Goal: Task Accomplishment & Management: Manage account settings

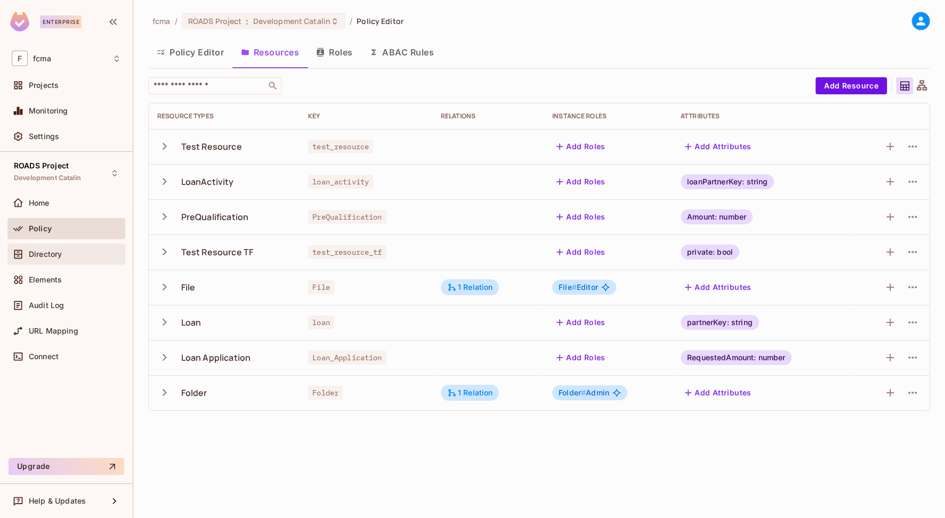
click at [51, 253] on span "Directory" at bounding box center [45, 254] width 33 height 9
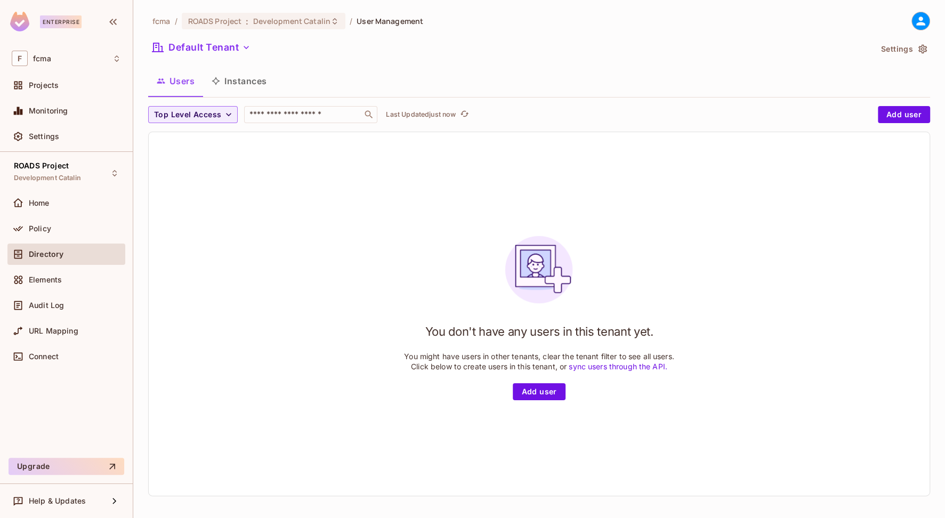
click at [247, 84] on button "Instances" at bounding box center [239, 81] width 72 height 27
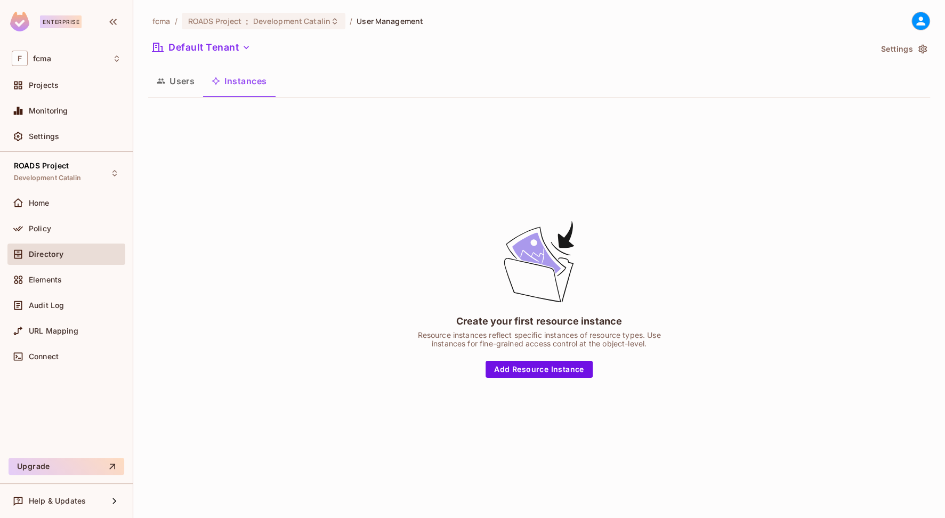
click at [172, 81] on button "Users" at bounding box center [175, 81] width 55 height 27
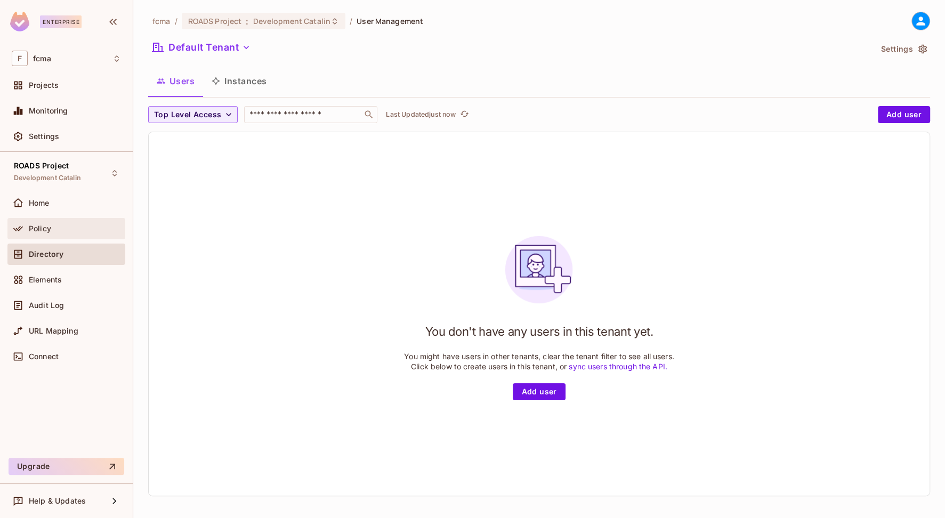
click at [43, 228] on span "Policy" at bounding box center [40, 228] width 22 height 9
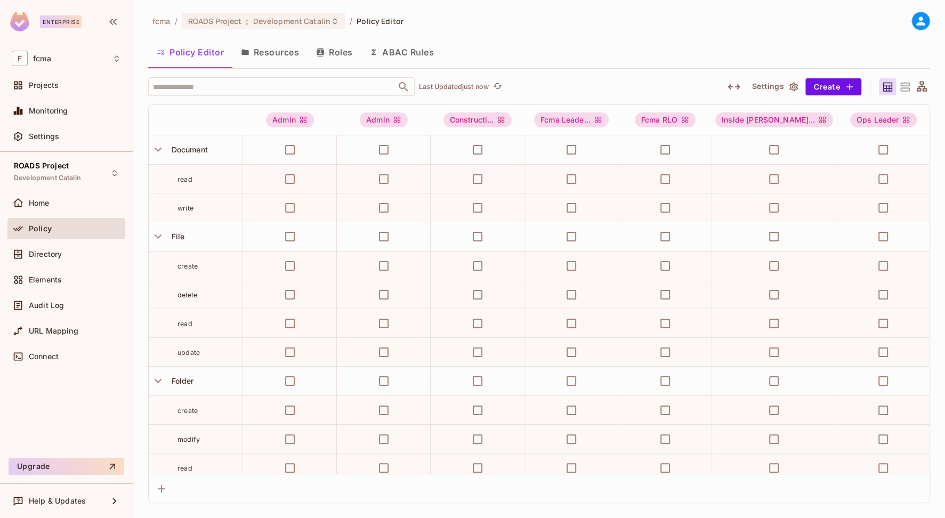
click at [273, 48] on button "Resources" at bounding box center [269, 52] width 75 height 27
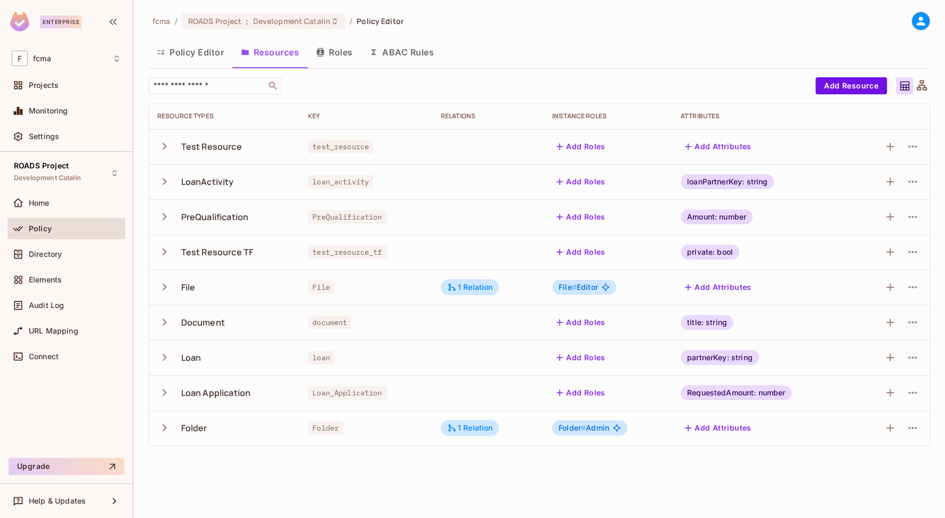
click at [165, 320] on icon "button" at bounding box center [164, 322] width 14 height 14
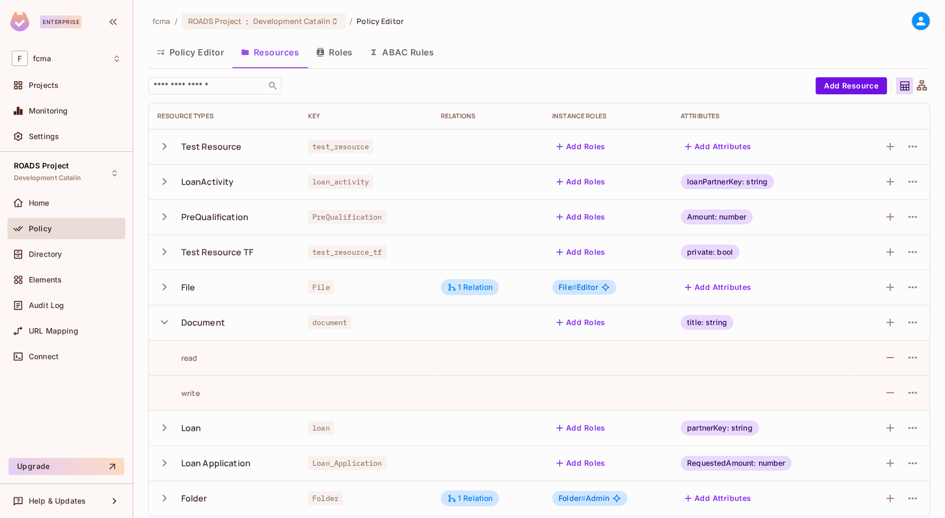
scroll to position [6, 0]
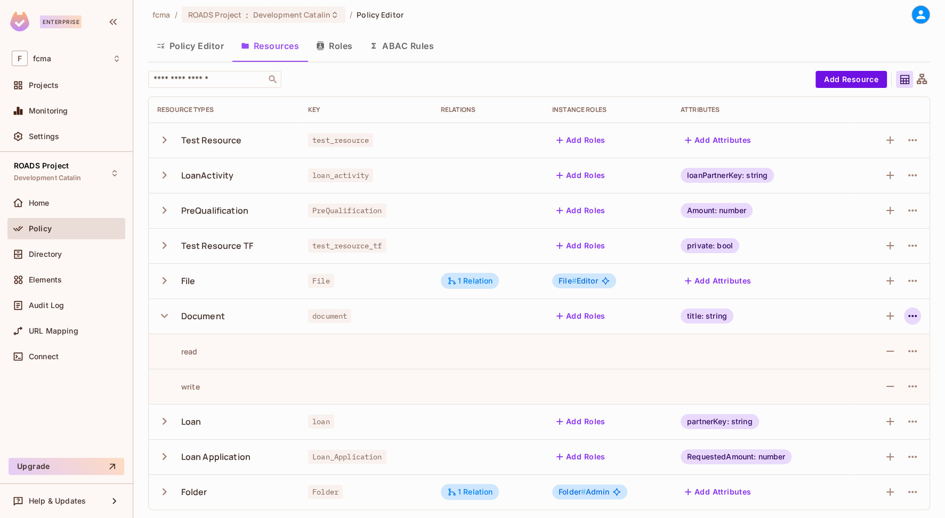
click at [908, 315] on icon "button" at bounding box center [912, 316] width 9 height 2
click at [869, 357] on div "Edit Resource" at bounding box center [859, 357] width 50 height 11
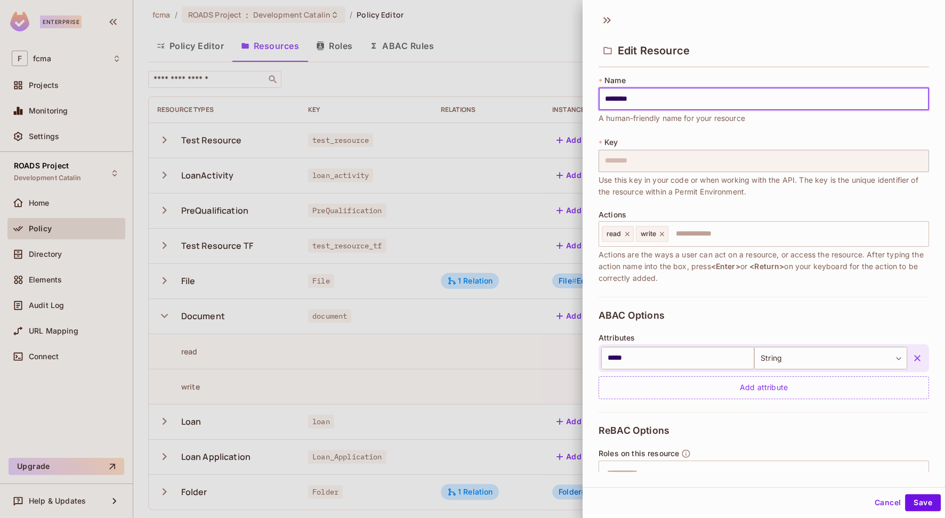
scroll to position [100, 0]
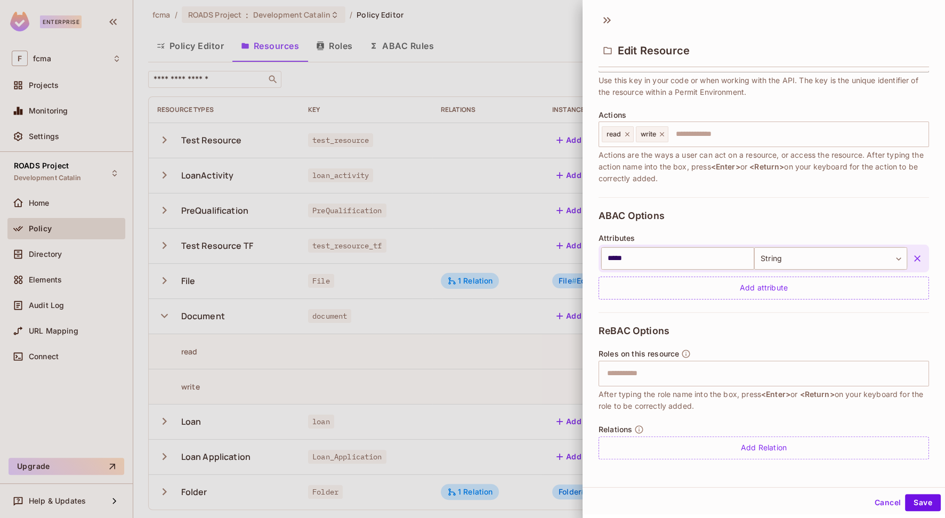
click at [546, 20] on div at bounding box center [472, 259] width 945 height 518
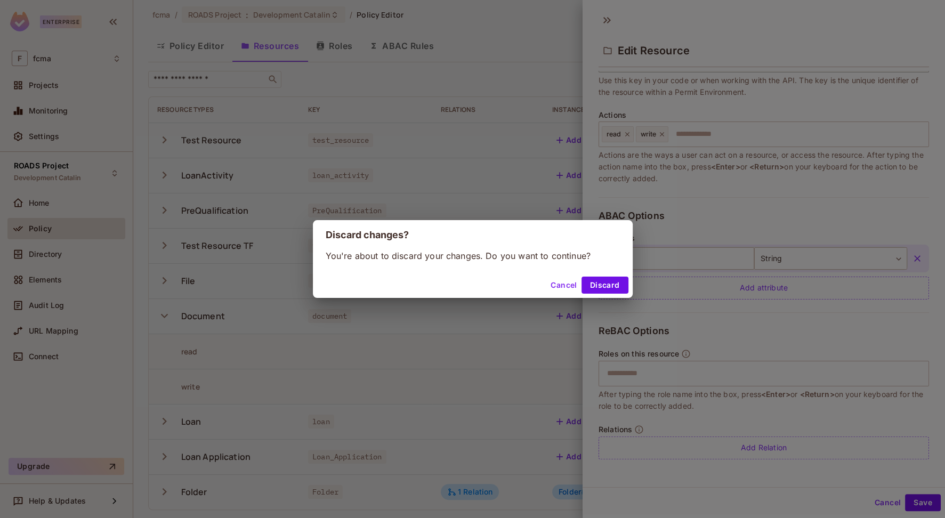
click at [418, 43] on div "Discard changes? You're about to discard your changes. Do you want to continue?…" at bounding box center [472, 259] width 945 height 518
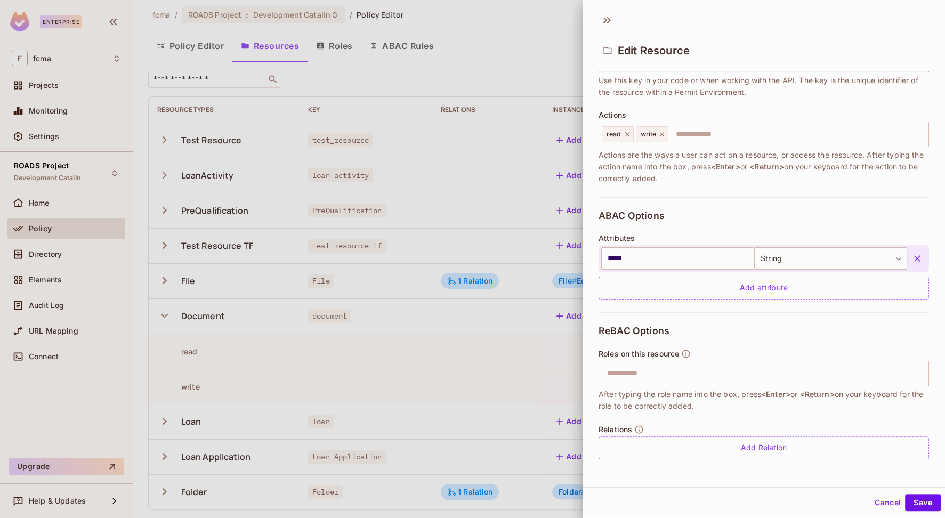
click at [876, 501] on button "Cancel" at bounding box center [887, 502] width 35 height 17
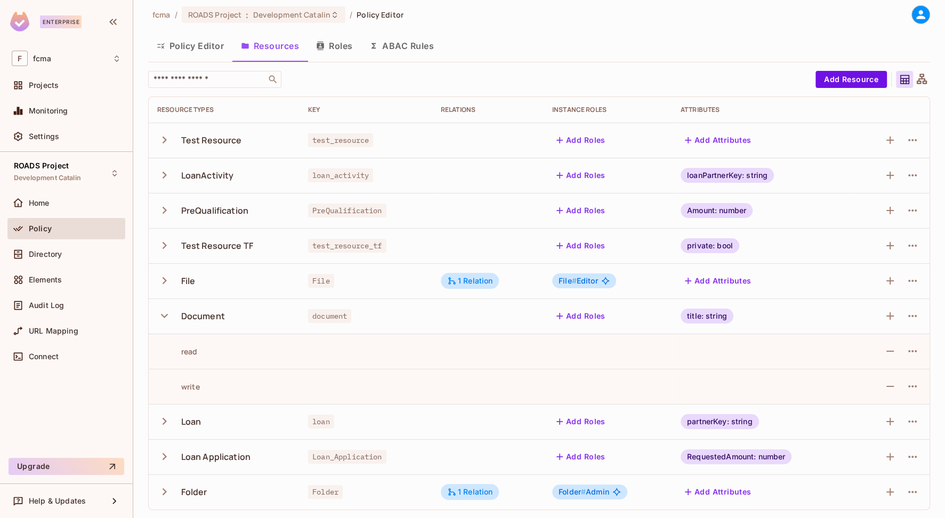
click at [414, 39] on button "ABAC Rules" at bounding box center [402, 46] width 82 height 27
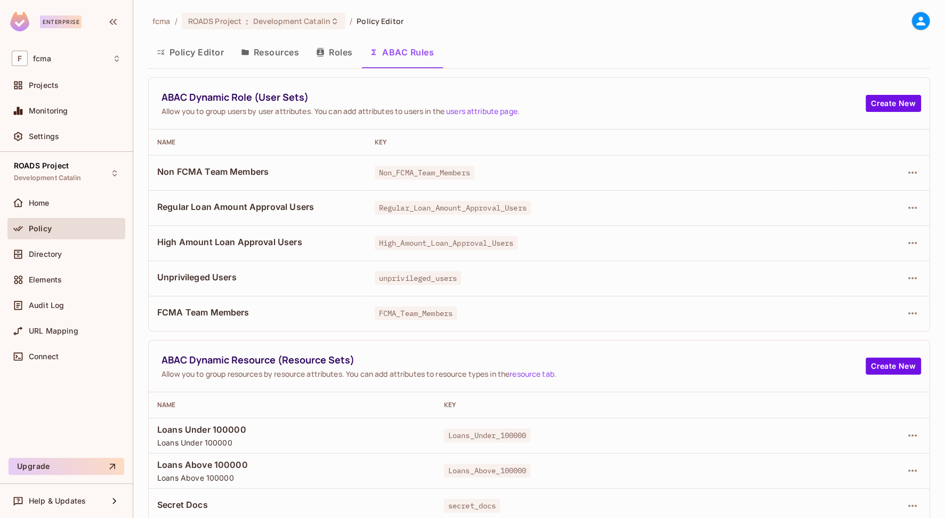
click at [449, 282] on span "unprivileged_users" at bounding box center [418, 278] width 87 height 14
click at [224, 277] on span "Unprivileged Users" at bounding box center [257, 277] width 200 height 12
click at [908, 277] on icon "button" at bounding box center [912, 278] width 9 height 2
click at [833, 300] on div "Edit Dynamic Role (User Set)" at bounding box center [832, 302] width 104 height 11
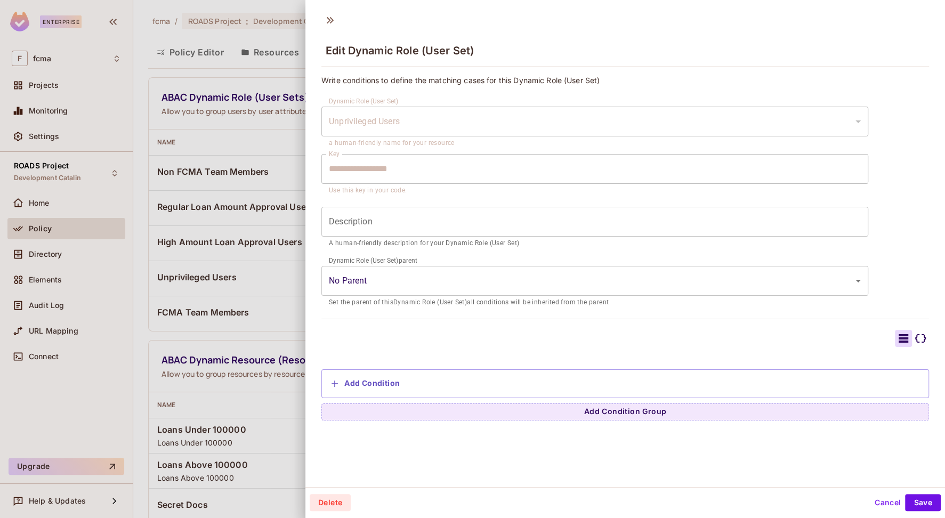
click at [881, 501] on button "Cancel" at bounding box center [887, 502] width 35 height 17
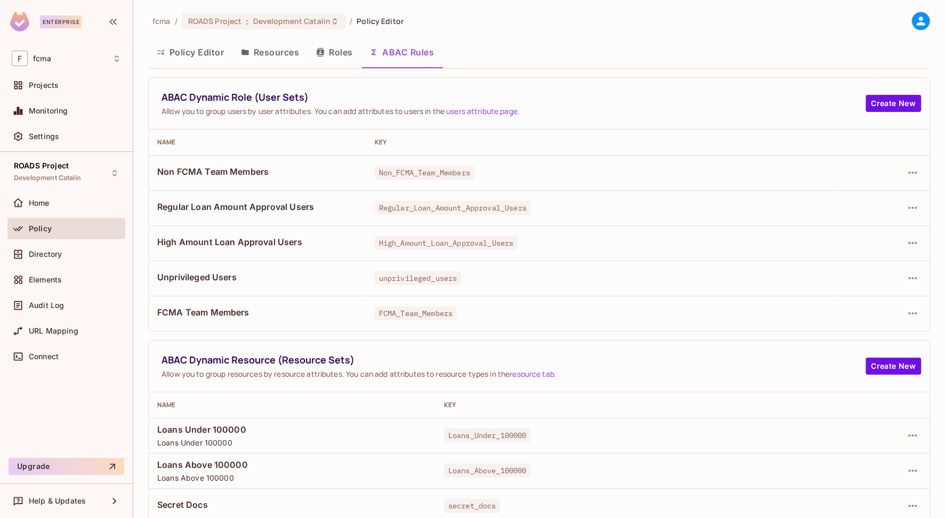
click at [407, 122] on div "ABAC Dynamic Role (User Sets) Allow you to group users by user attributes. You …" at bounding box center [539, 104] width 781 height 52
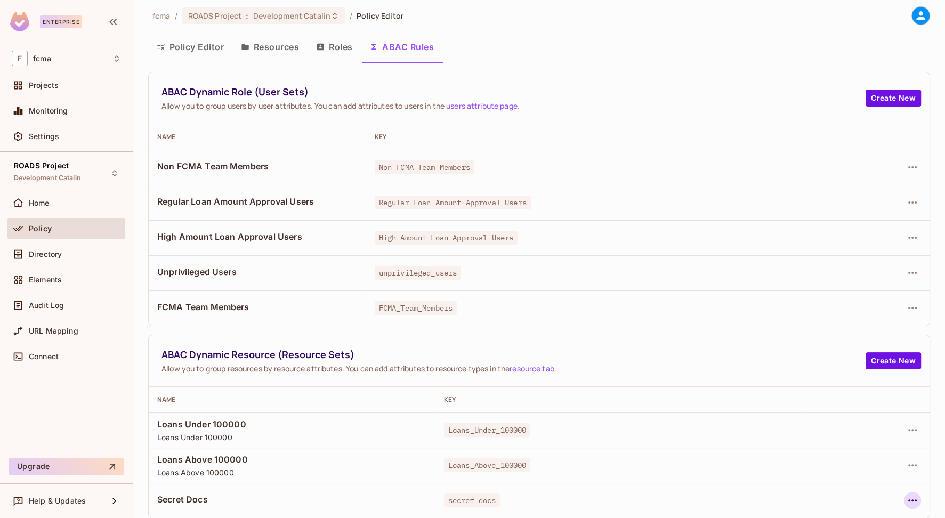
click at [906, 500] on icon "button" at bounding box center [912, 500] width 13 height 13
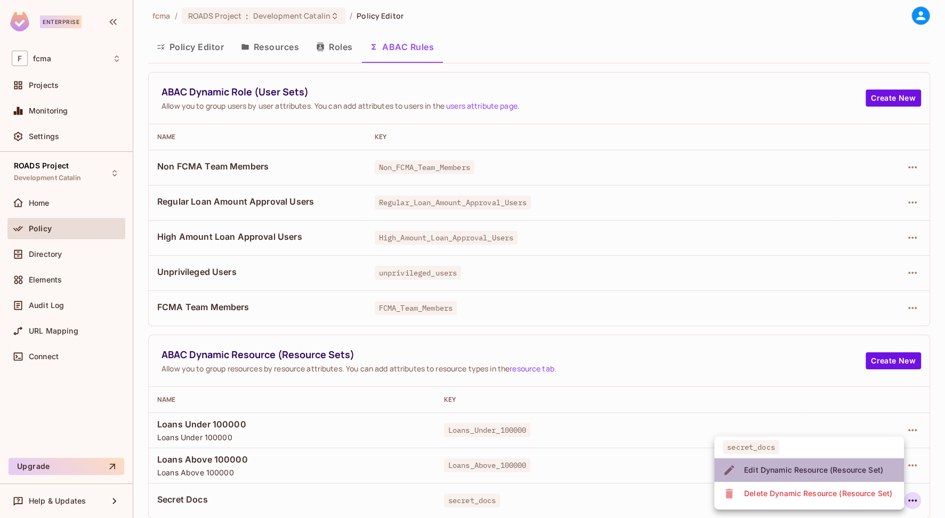
click at [789, 468] on div "Edit Dynamic Resource (Resource Set)" at bounding box center [813, 470] width 139 height 11
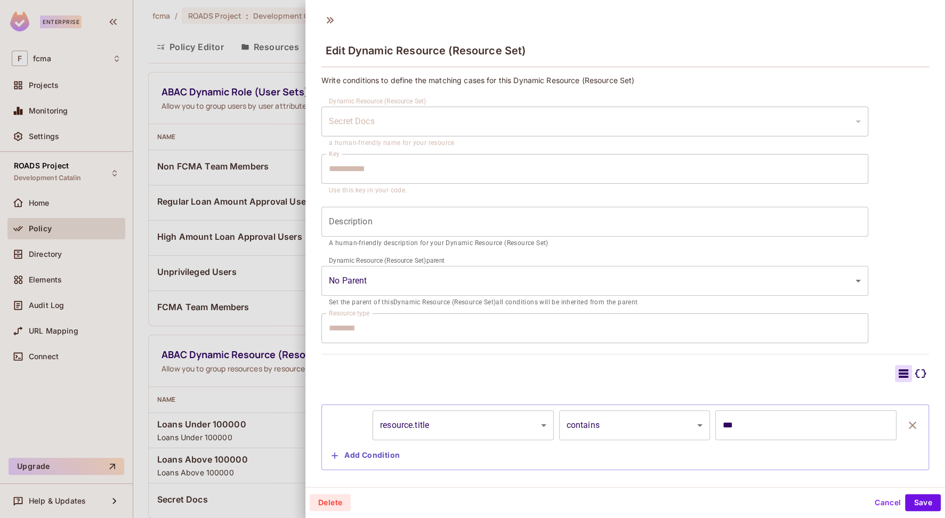
click at [424, 374] on div at bounding box center [625, 373] width 608 height 17
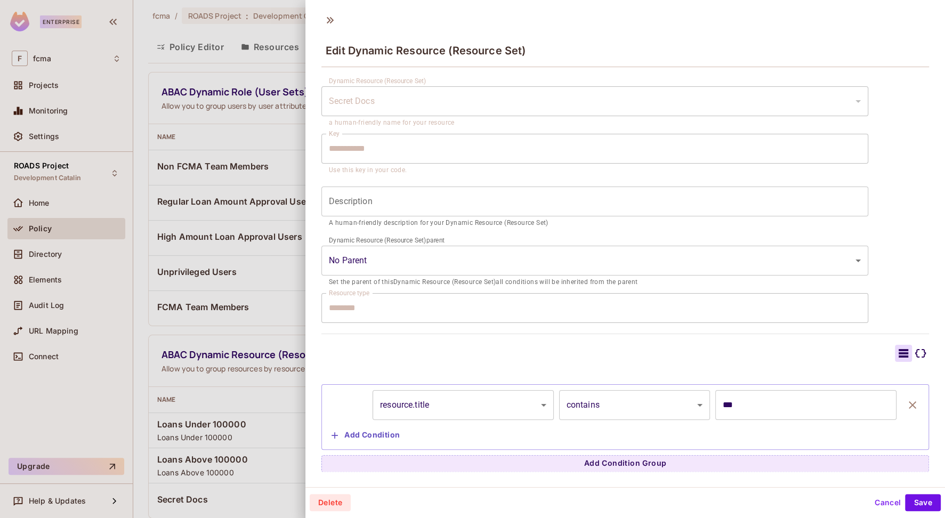
scroll to position [1, 0]
click at [883, 500] on button "Cancel" at bounding box center [887, 501] width 35 height 17
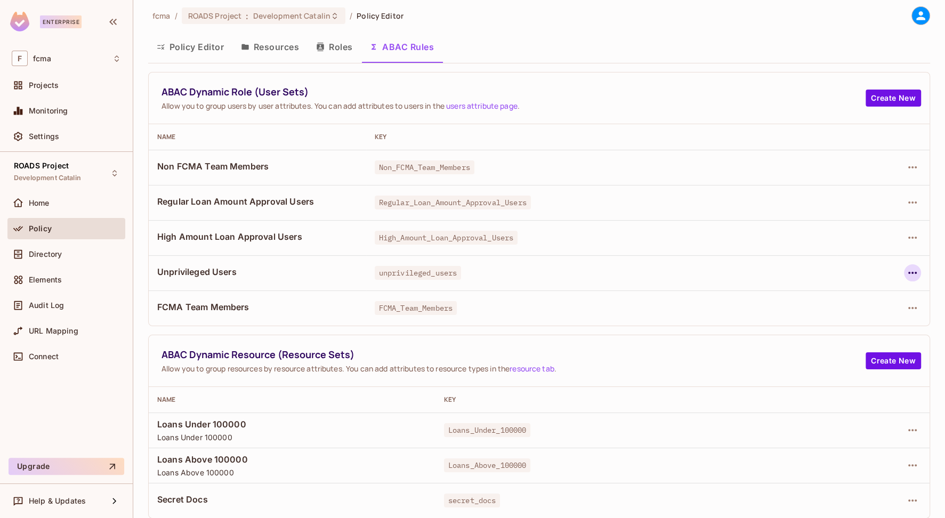
click at [911, 274] on icon "button" at bounding box center [912, 272] width 13 height 13
click at [837, 297] on div "Edit Dynamic Role (User Set)" at bounding box center [832, 297] width 104 height 11
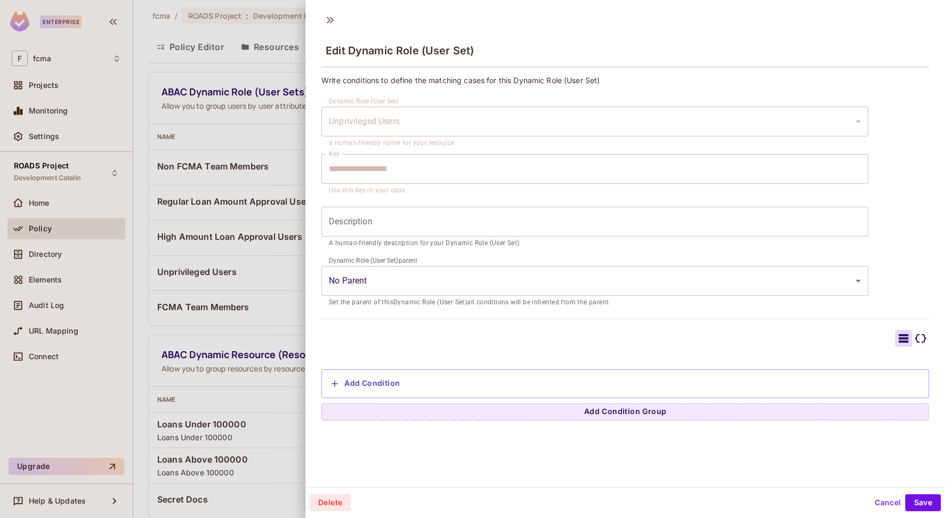
click at [645, 384] on div "Add Condition" at bounding box center [625, 383] width 596 height 17
click at [383, 383] on button "Add Condition" at bounding box center [365, 383] width 77 height 17
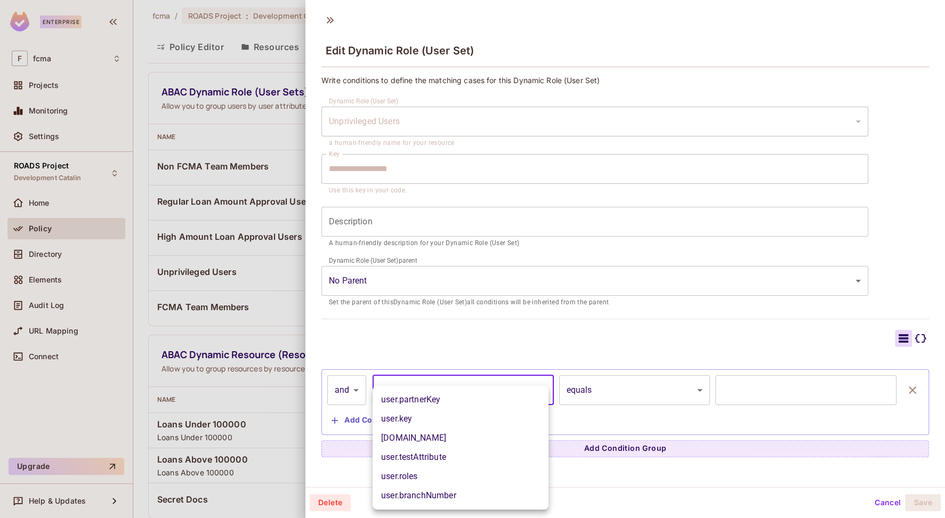
click at [447, 390] on body "Enterprise F fcma Projects Monitoring Settings ROADS Project Development Catali…" at bounding box center [472, 259] width 945 height 518
click at [329, 21] on div at bounding box center [472, 259] width 945 height 518
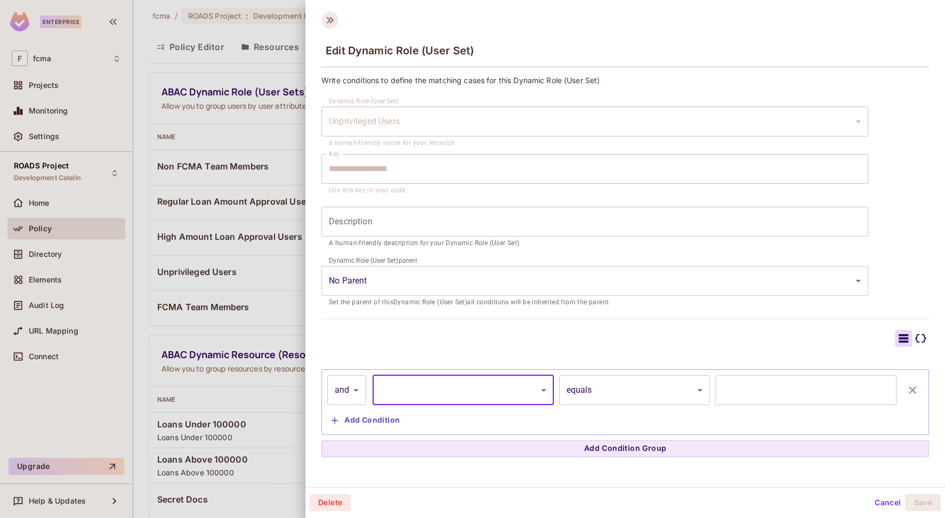
click at [327, 19] on icon at bounding box center [329, 20] width 17 height 17
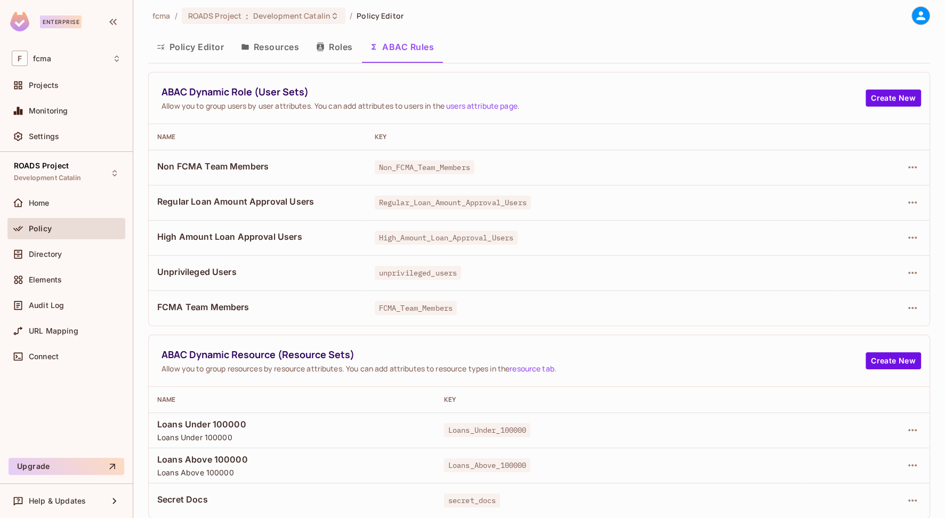
click at [437, 72] on div "ABAC Dynamic Role (User Sets) Allow you to group users by user attributes. You …" at bounding box center [539, 199] width 782 height 254
click at [514, 50] on div "Policy Editor Resources Roles ABAC Rules" at bounding box center [539, 47] width 782 height 27
click at [498, 11] on div "fcma / ROADS Project : Development Catalin / Policy Editor" at bounding box center [539, 15] width 782 height 19
click at [573, 12] on div "fcma / ROADS Project : Development Catalin / Policy Editor" at bounding box center [539, 15] width 782 height 19
click at [143, 370] on div "fcma / ROADS Project : Development Catalin / Policy Editor Policy Editor Resour…" at bounding box center [539, 259] width 812 height 518
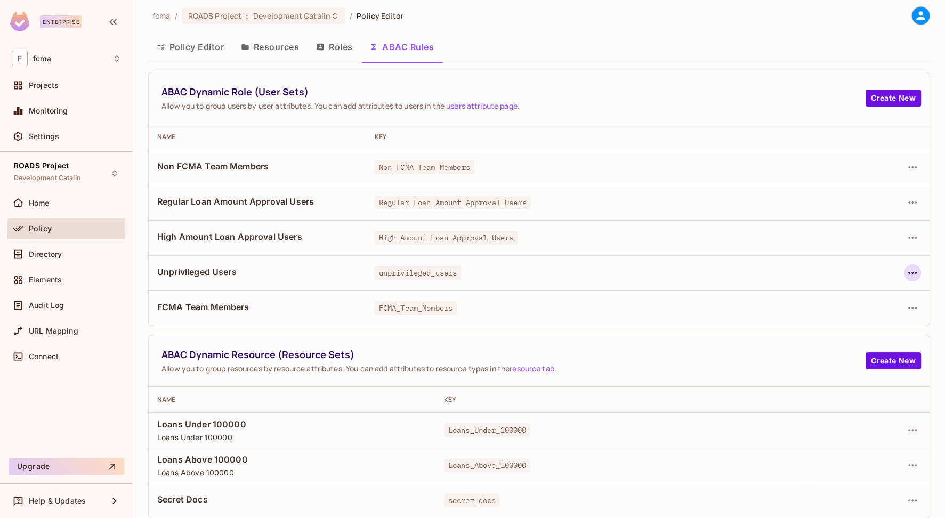
click at [908, 272] on icon "button" at bounding box center [912, 273] width 9 height 2
click at [851, 293] on div "Edit Dynamic Role (User Set)" at bounding box center [832, 297] width 104 height 11
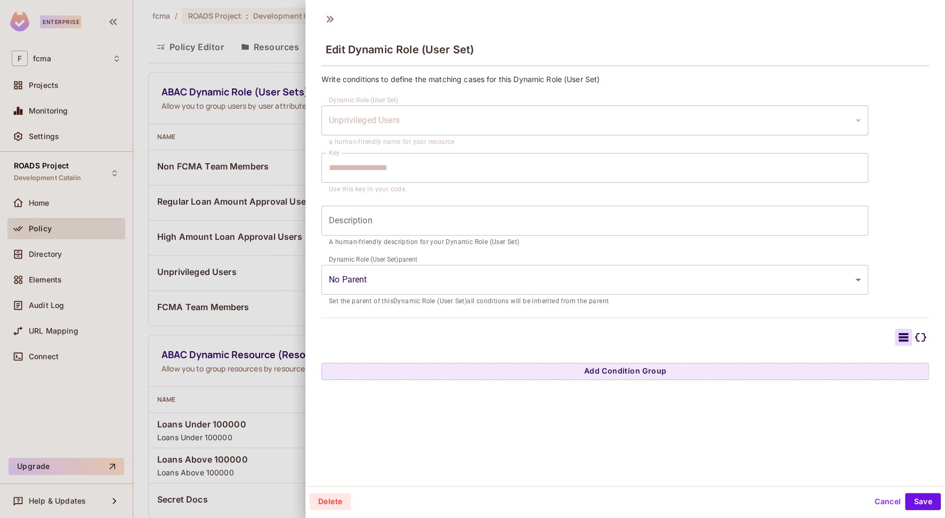
scroll to position [0, 0]
click at [877, 505] on button "Cancel" at bounding box center [887, 502] width 35 height 17
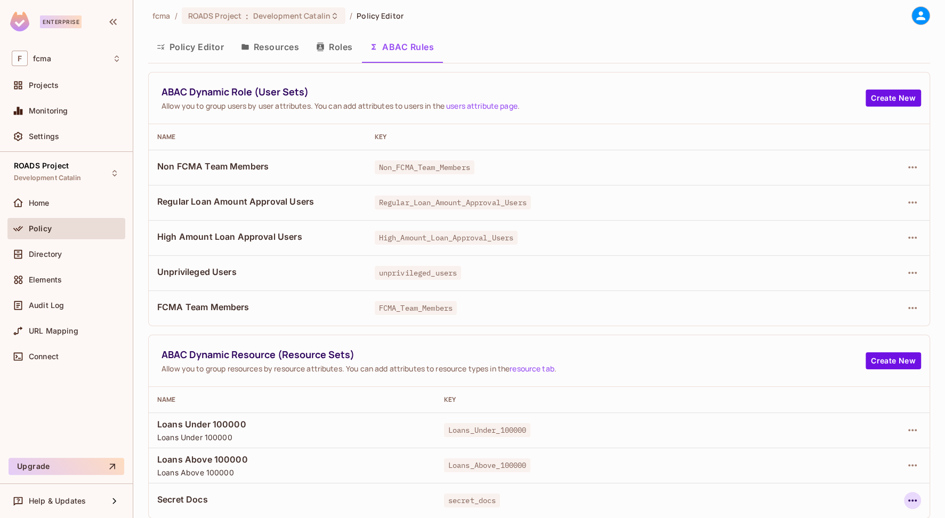
click at [907, 503] on icon "button" at bounding box center [912, 500] width 13 height 13
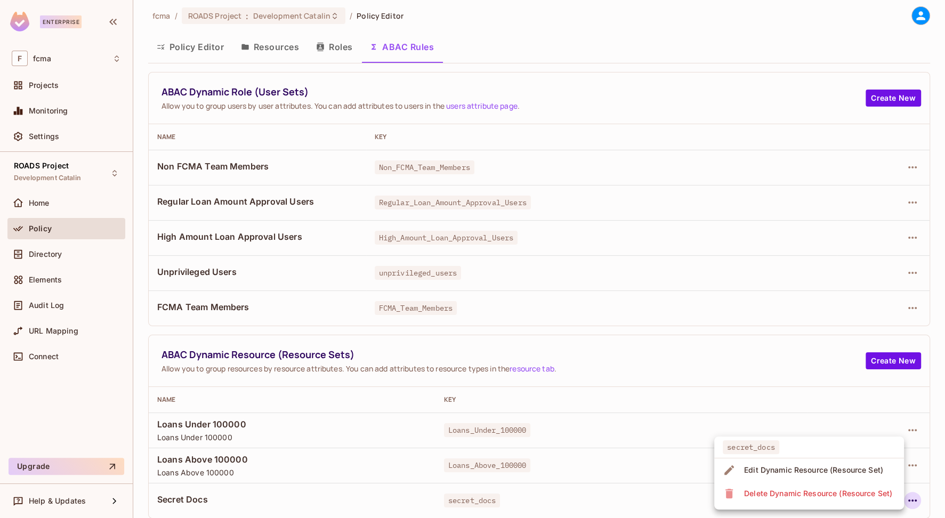
click at [797, 471] on div "Edit Dynamic Resource (Resource Set)" at bounding box center [813, 470] width 139 height 11
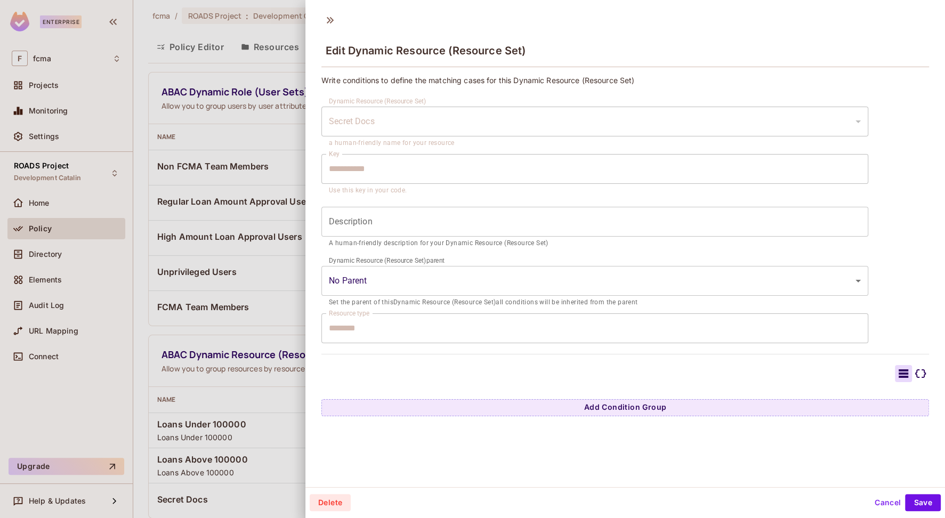
click at [914, 372] on icon at bounding box center [920, 373] width 13 height 13
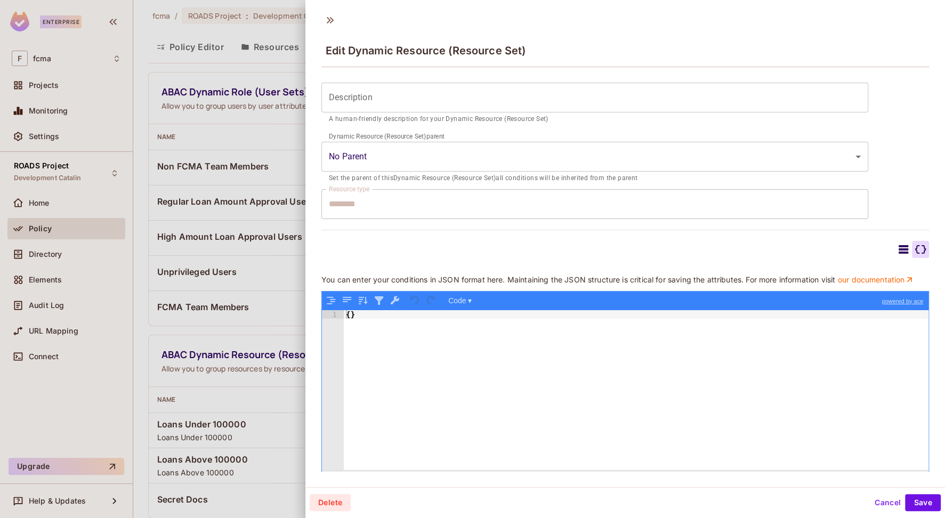
scroll to position [144, 0]
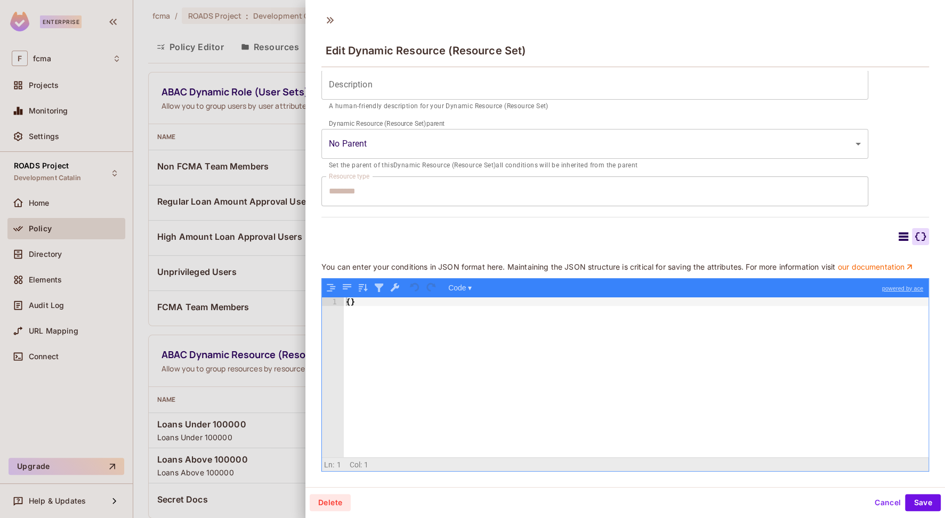
click at [899, 232] on icon at bounding box center [904, 236] width 10 height 9
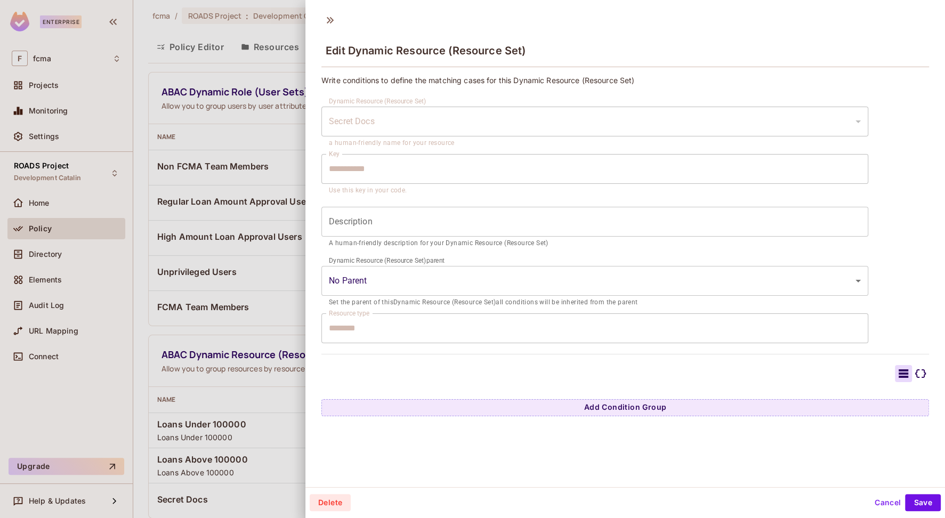
scroll to position [1, 0]
click at [876, 501] on button "Cancel" at bounding box center [887, 501] width 35 height 17
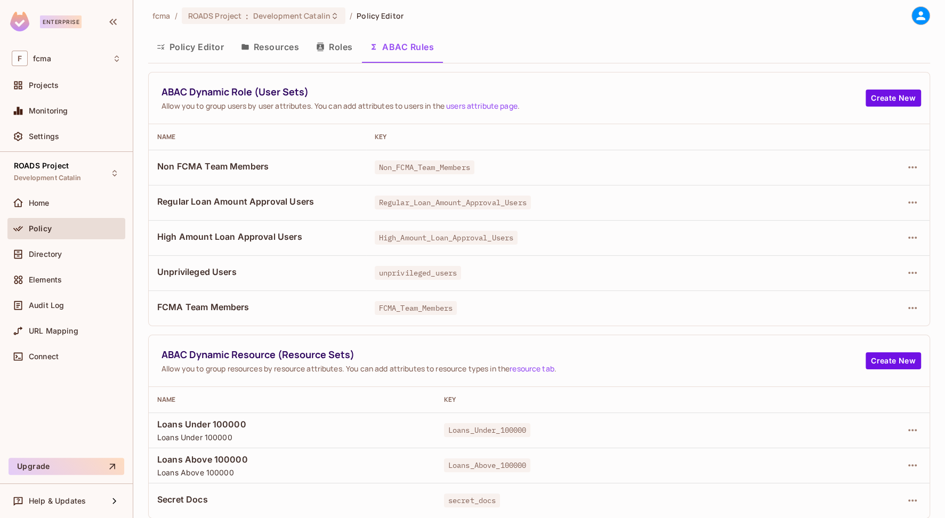
drag, startPoint x: 532, startPoint y: 24, endPoint x: 560, endPoint y: 42, distance: 33.6
click at [532, 24] on div "fcma / ROADS Project : Development Catalin / Policy Editor" at bounding box center [539, 15] width 782 height 19
click at [290, 271] on span "Unprivileged Users" at bounding box center [257, 272] width 200 height 12
click at [908, 499] on icon "button" at bounding box center [912, 500] width 9 height 2
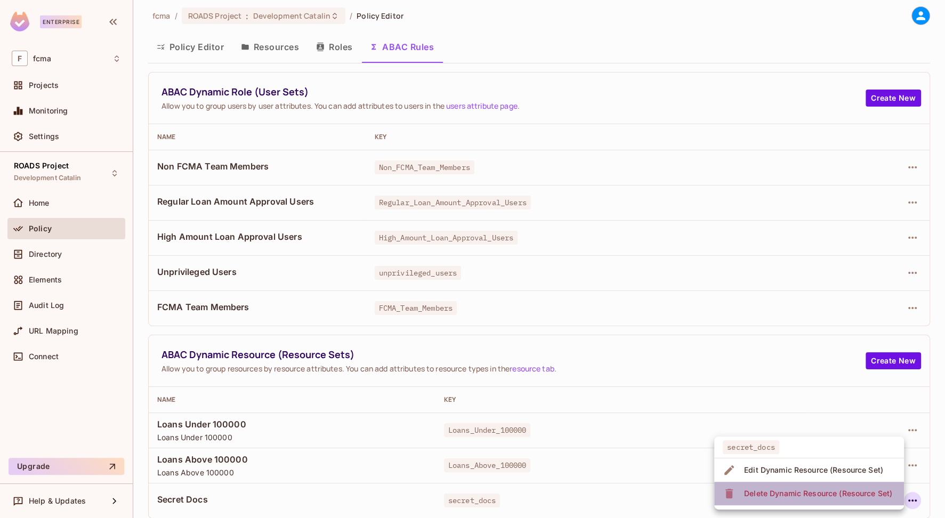
click at [790, 491] on div "Delete Dynamic Resource (Resource Set)" at bounding box center [818, 493] width 148 height 11
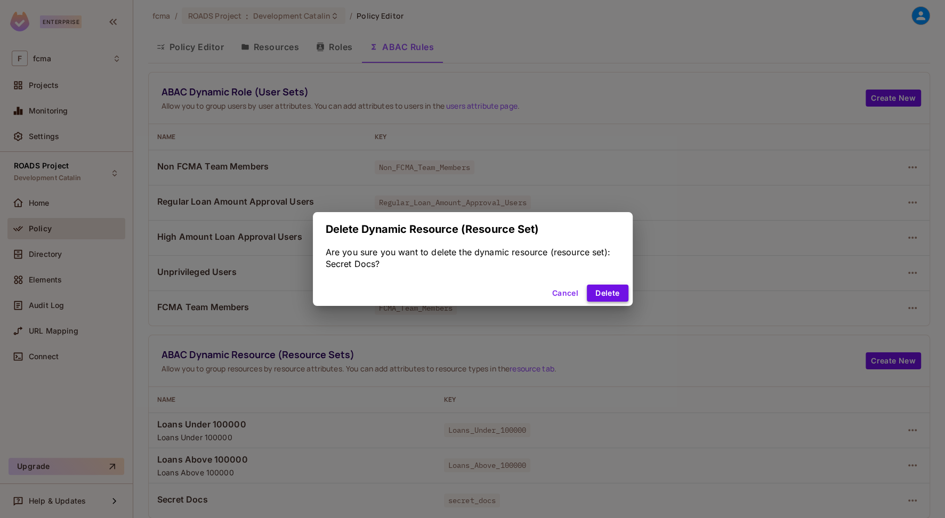
click at [613, 293] on button "Delete" at bounding box center [607, 293] width 41 height 17
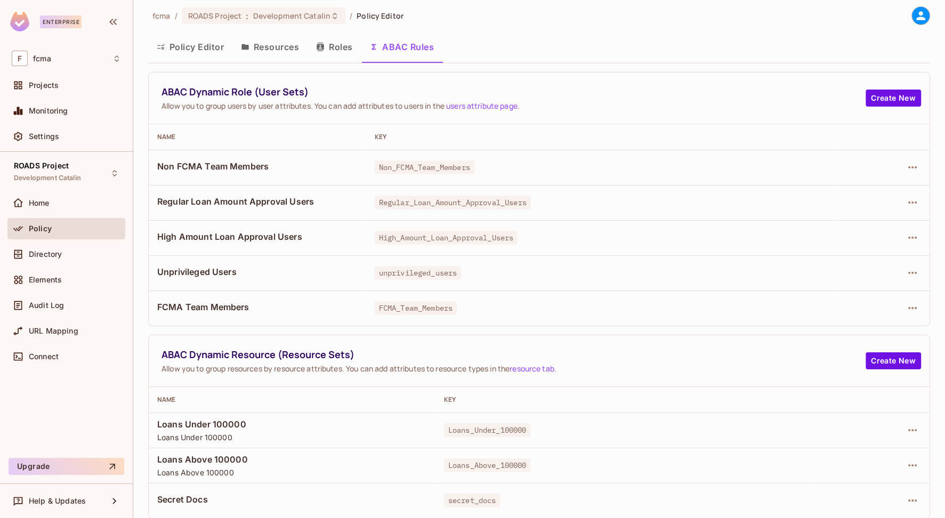
click at [486, 341] on div "ABAC Dynamic Resource (Resource Sets) Allow you to group resources by resource …" at bounding box center [539, 361] width 781 height 52
click at [909, 498] on icon "button" at bounding box center [912, 500] width 13 height 13
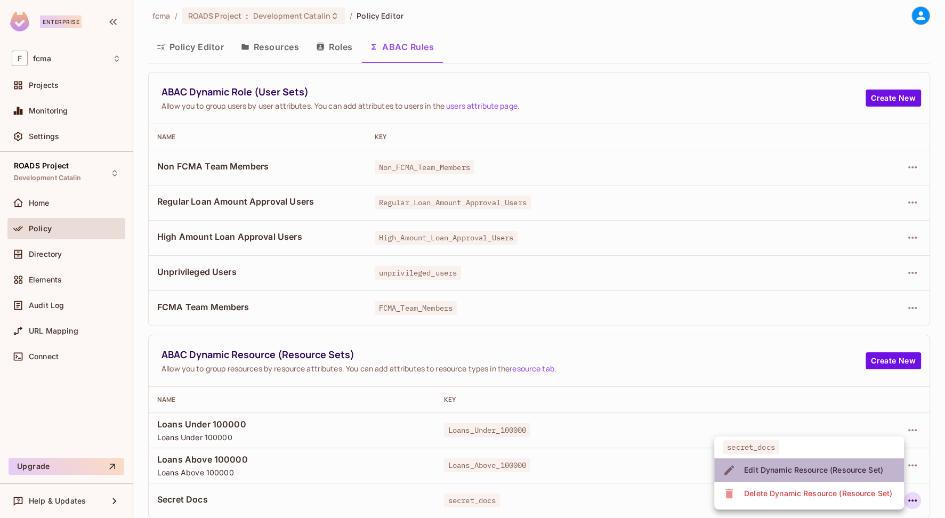
click at [797, 470] on div "Edit Dynamic Resource (Resource Set)" at bounding box center [813, 470] width 139 height 11
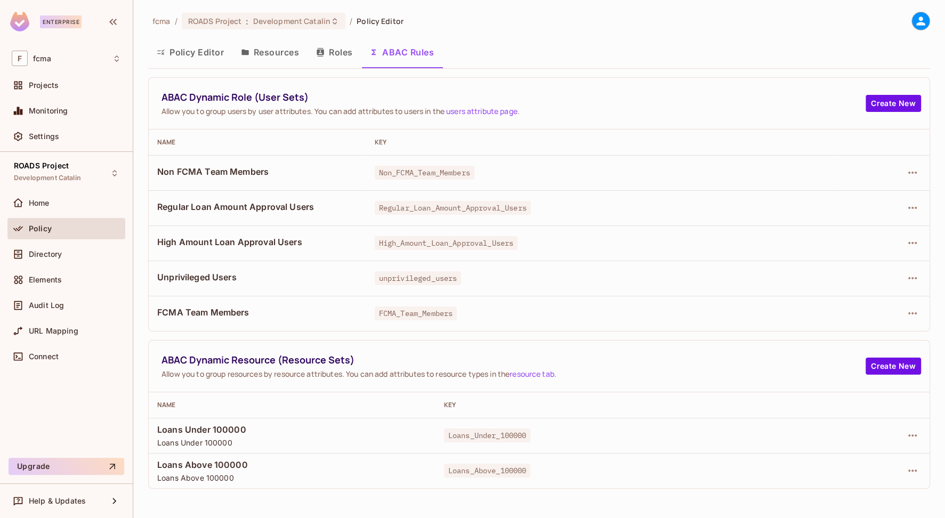
scroll to position [0, 0]
click at [532, 43] on div "Policy Editor Resources Roles ABAC Rules" at bounding box center [539, 52] width 782 height 27
click at [341, 53] on button "Roles" at bounding box center [334, 52] width 53 height 27
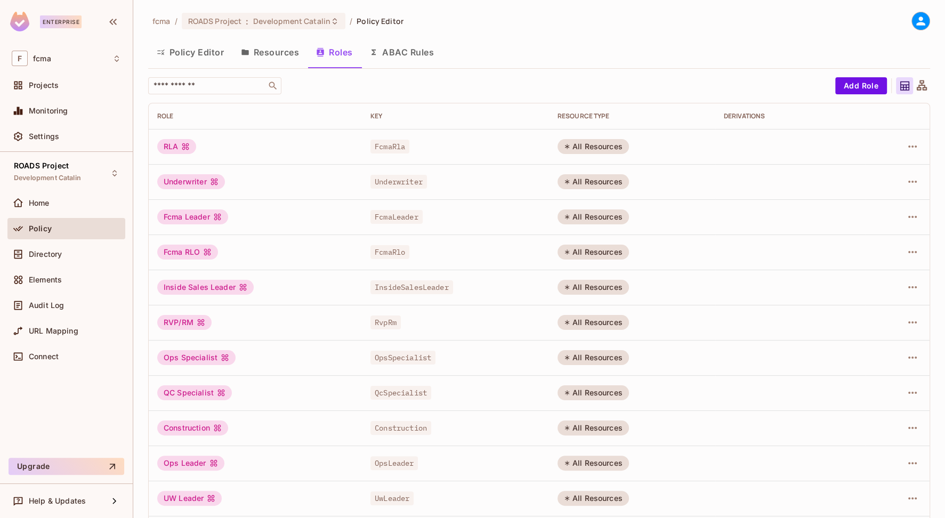
click at [418, 53] on button "ABAC Rules" at bounding box center [402, 52] width 82 height 27
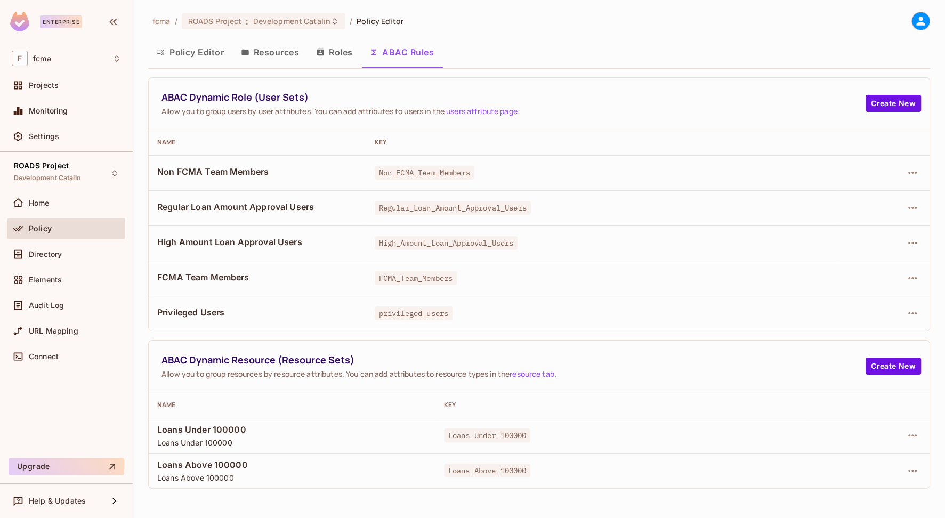
click at [289, 499] on div "fcma / ROADS Project : Development Catalin / Policy Editor Policy Editor Resour…" at bounding box center [539, 259] width 812 height 518
click at [497, 28] on div "fcma / ROADS Project : Development Catalin / Policy Editor" at bounding box center [539, 21] width 782 height 19
click at [420, 50] on button "ABAC Rules" at bounding box center [402, 52] width 82 height 27
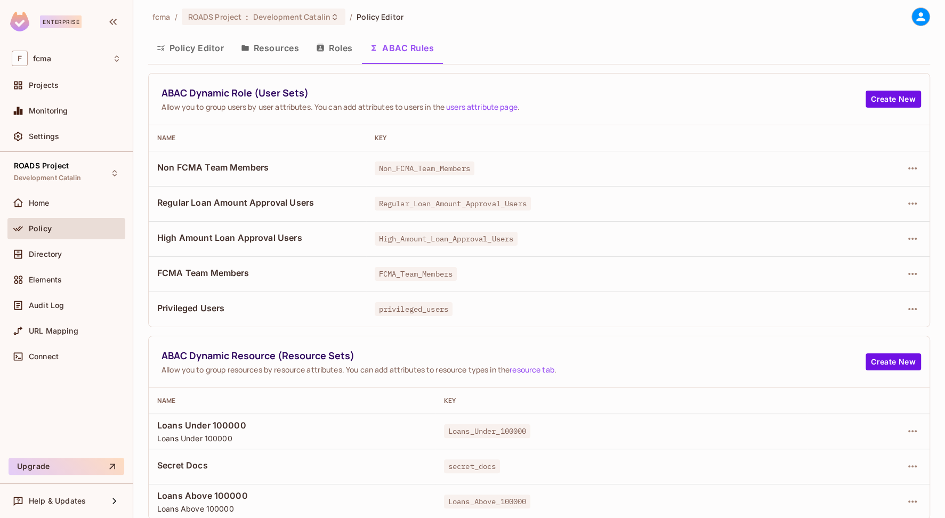
scroll to position [5, 0]
click at [908, 465] on icon "button" at bounding box center [912, 465] width 9 height 2
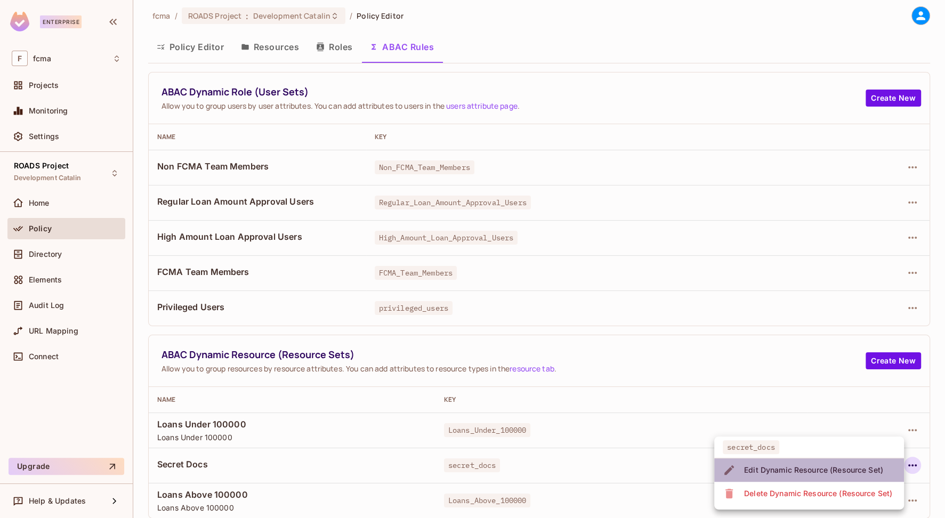
click at [849, 467] on div "Edit Dynamic Resource (Resource Set)" at bounding box center [813, 470] width 139 height 11
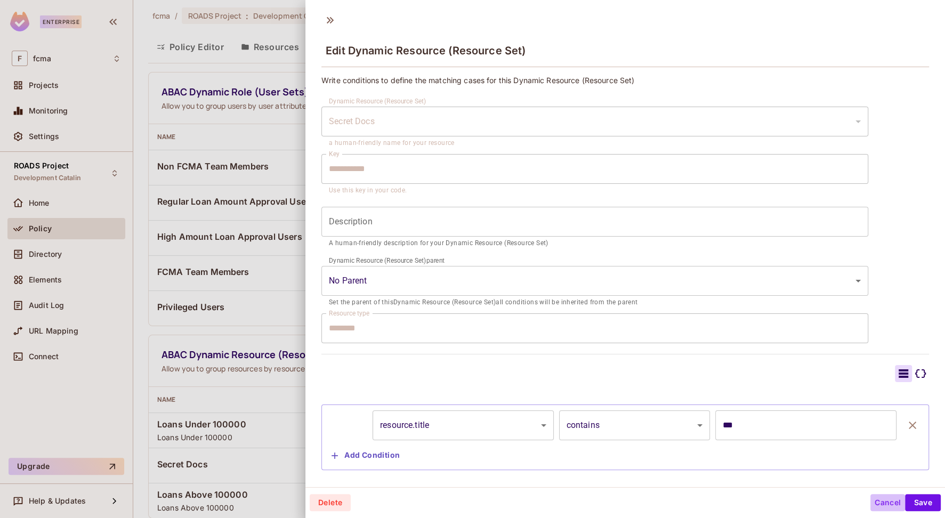
click at [879, 505] on button "Cancel" at bounding box center [887, 502] width 35 height 17
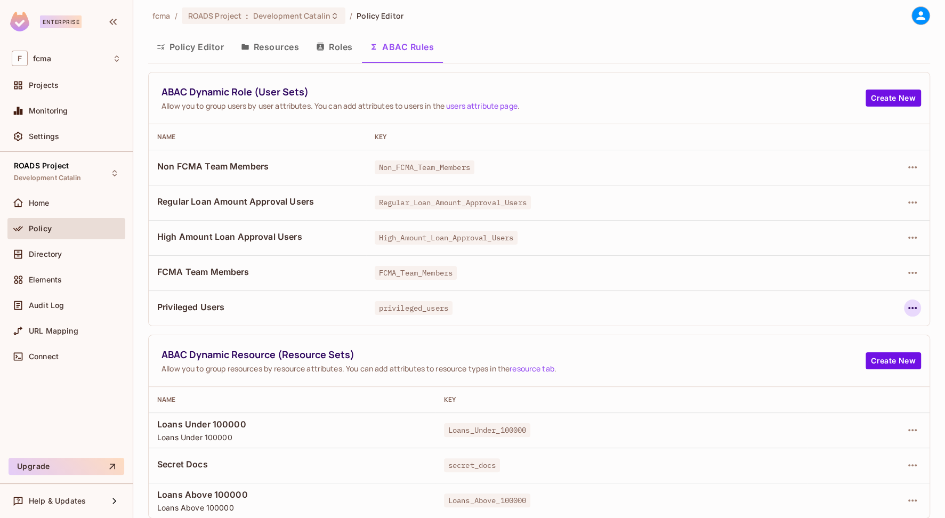
click at [910, 308] on icon "button" at bounding box center [912, 308] width 13 height 13
click at [828, 331] on div "Edit Dynamic Role (User Set)" at bounding box center [832, 332] width 104 height 11
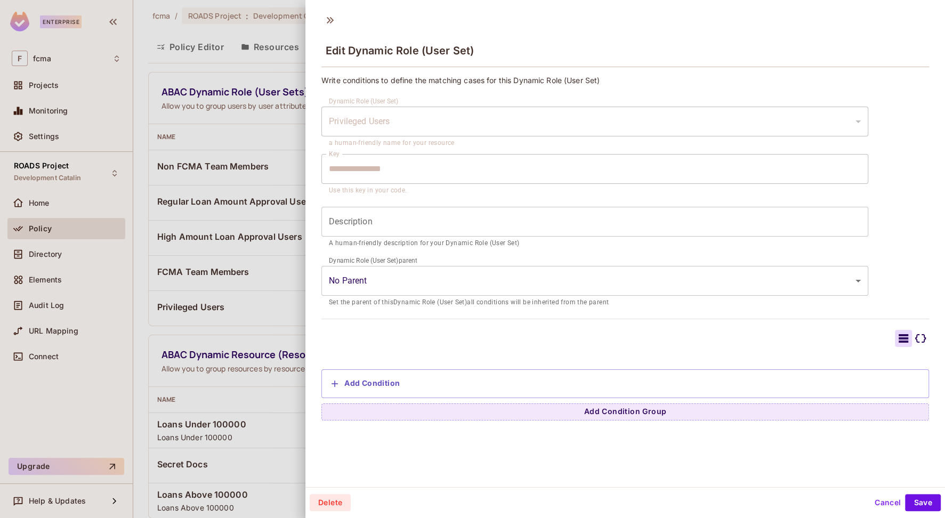
click at [915, 337] on icon at bounding box center [920, 338] width 11 height 9
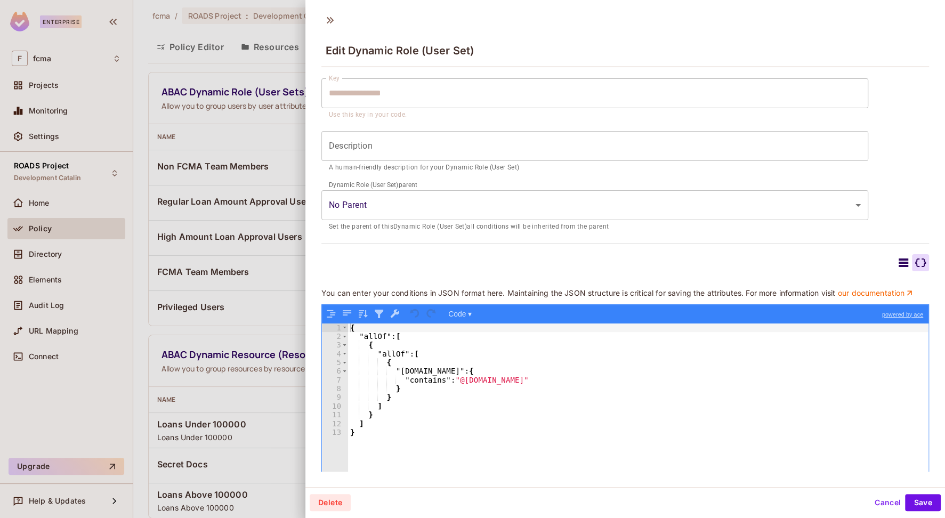
scroll to position [110, 0]
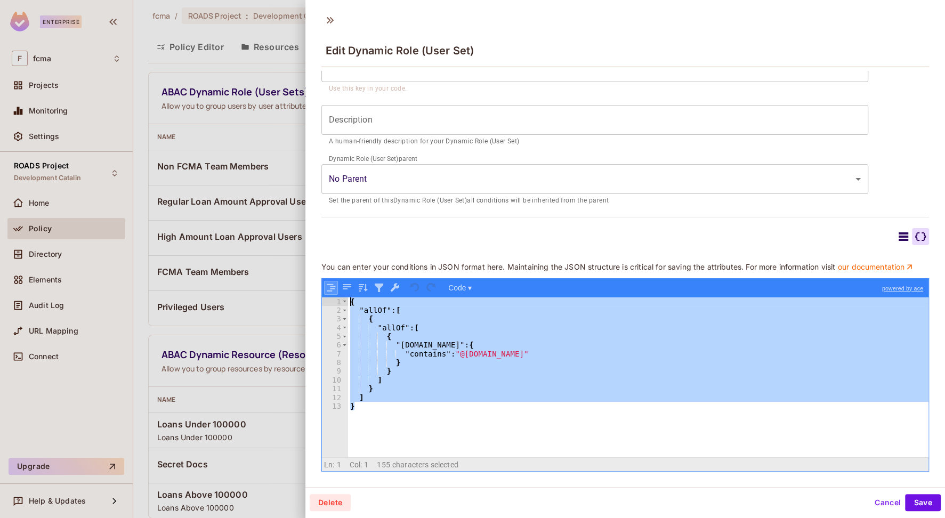
drag, startPoint x: 345, startPoint y: 401, endPoint x: 326, endPoint y: 286, distance: 116.7
click at [326, 286] on div "Code ▾ powered by ace 1 2 3 4 5 6 7 8 9 10 11 12 13 { "allOf" : [ { "allOf" : […" at bounding box center [625, 374] width 608 height 193
click at [901, 149] on div "**********" at bounding box center [625, 222] width 608 height 498
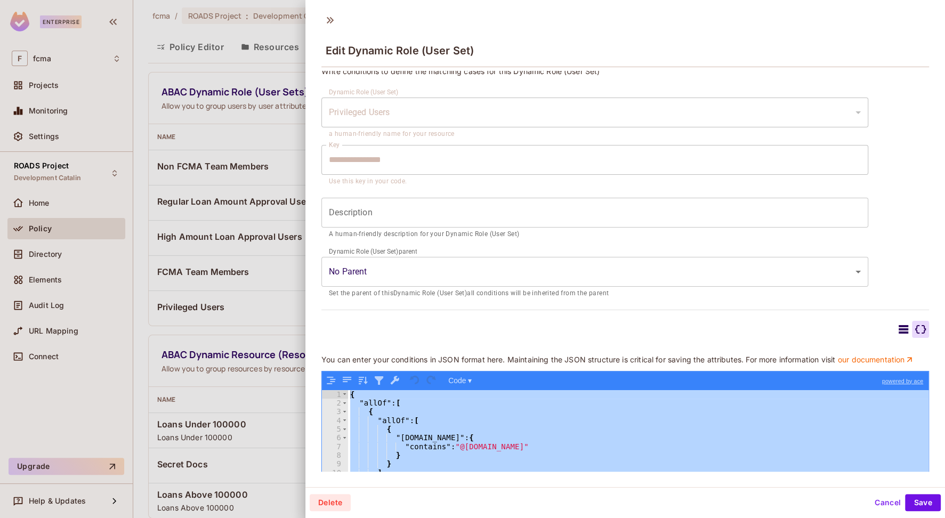
scroll to position [0, 0]
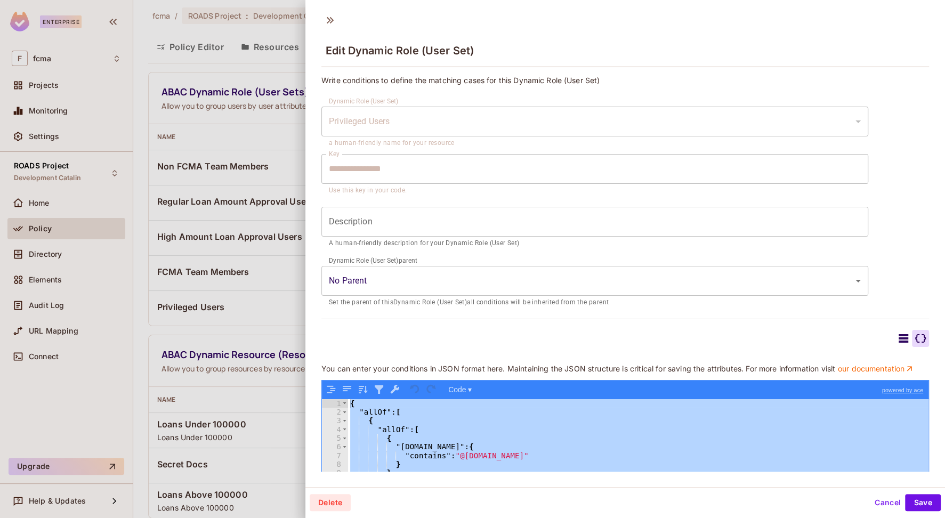
click at [899, 335] on icon at bounding box center [904, 338] width 10 height 9
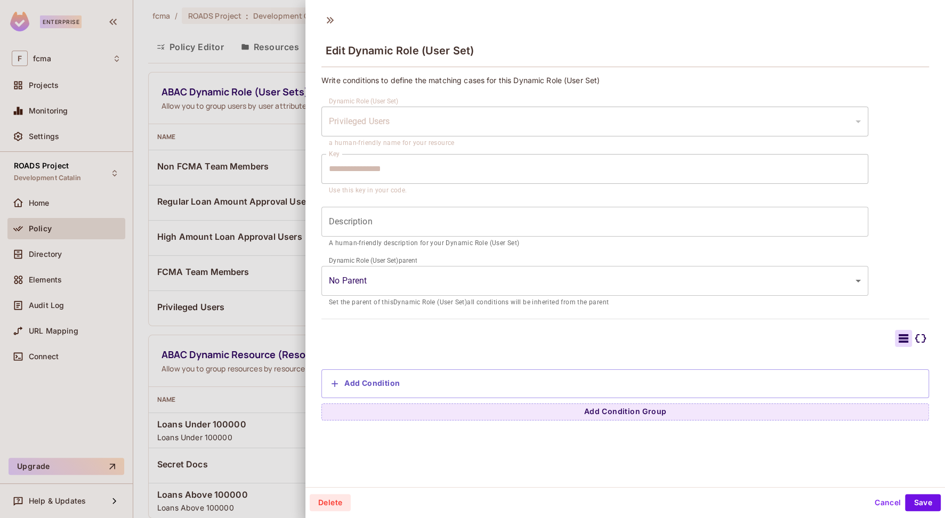
scroll to position [1, 0]
click at [914, 337] on icon at bounding box center [920, 337] width 13 height 13
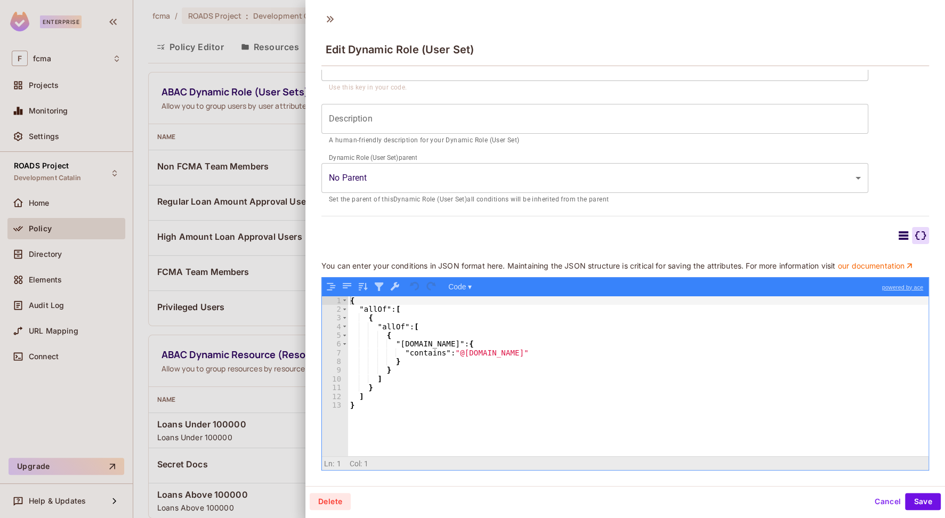
scroll to position [110, 0]
click at [899, 231] on icon at bounding box center [904, 235] width 10 height 9
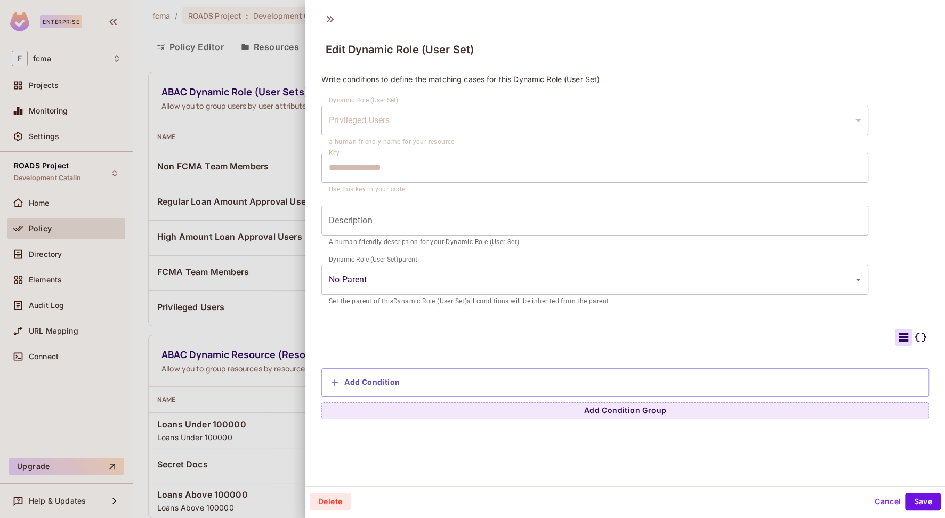
scroll to position [0, 0]
click at [914, 335] on icon at bounding box center [920, 337] width 13 height 13
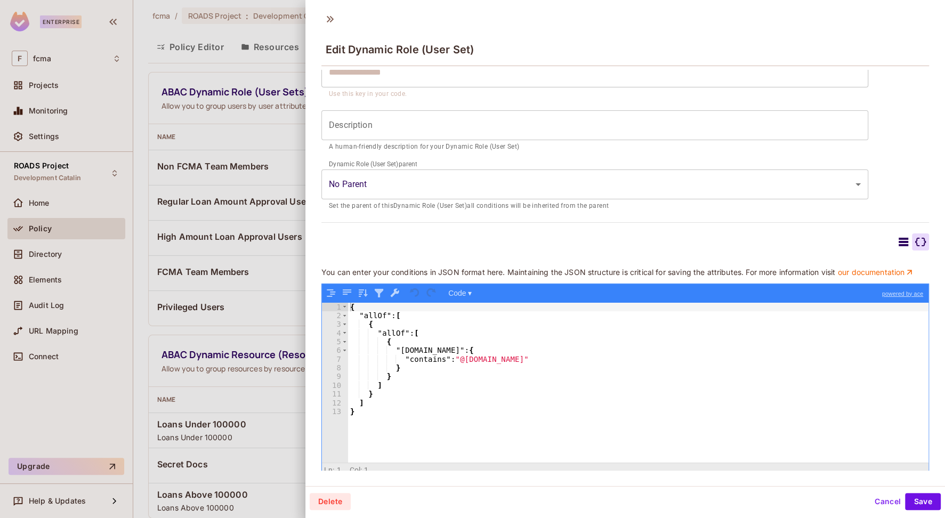
scroll to position [110, 0]
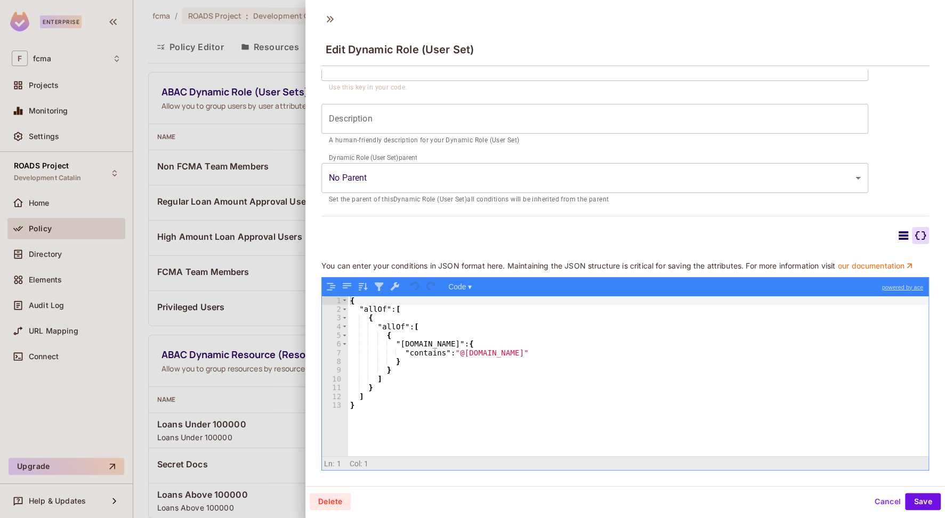
click at [522, 215] on div "**********" at bounding box center [625, 221] width 608 height 498
click at [914, 229] on icon at bounding box center [920, 235] width 13 height 13
click at [897, 229] on icon at bounding box center [903, 235] width 13 height 13
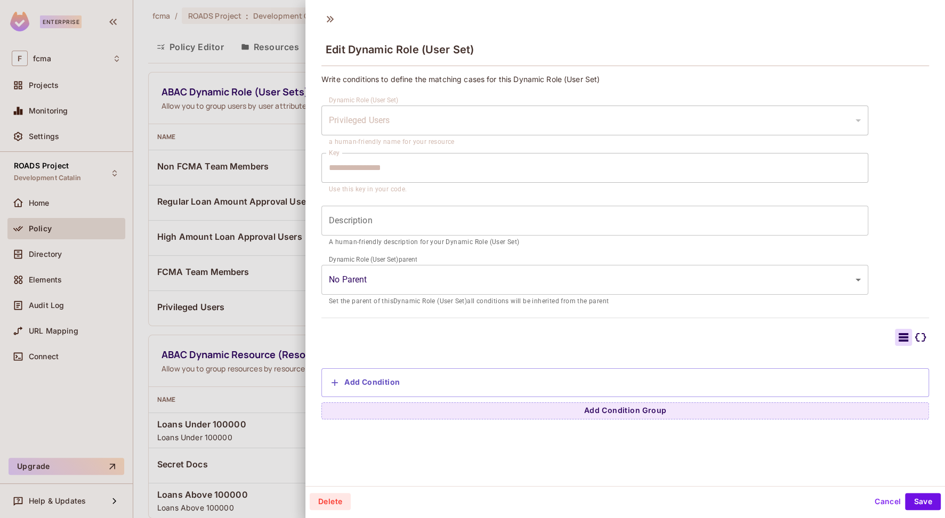
click at [889, 500] on button "Cancel" at bounding box center [887, 501] width 35 height 17
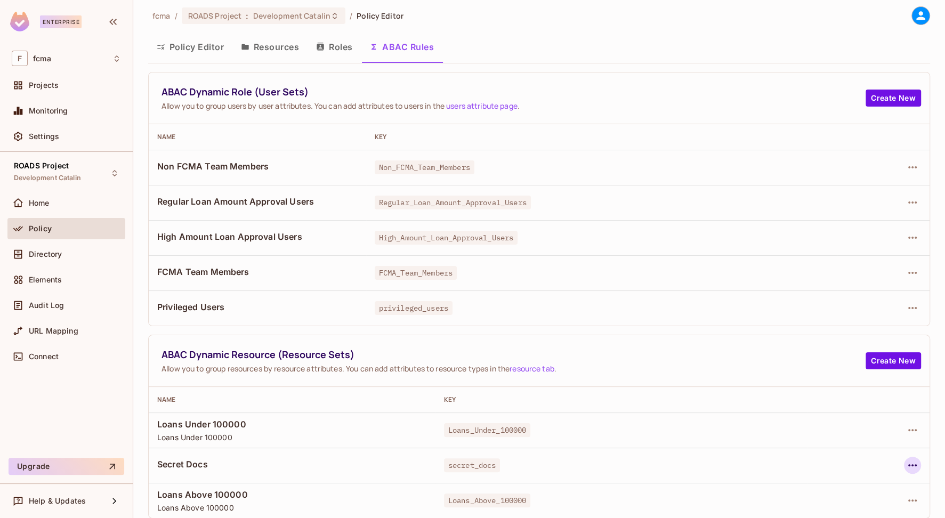
click at [907, 467] on icon "button" at bounding box center [912, 465] width 13 height 13
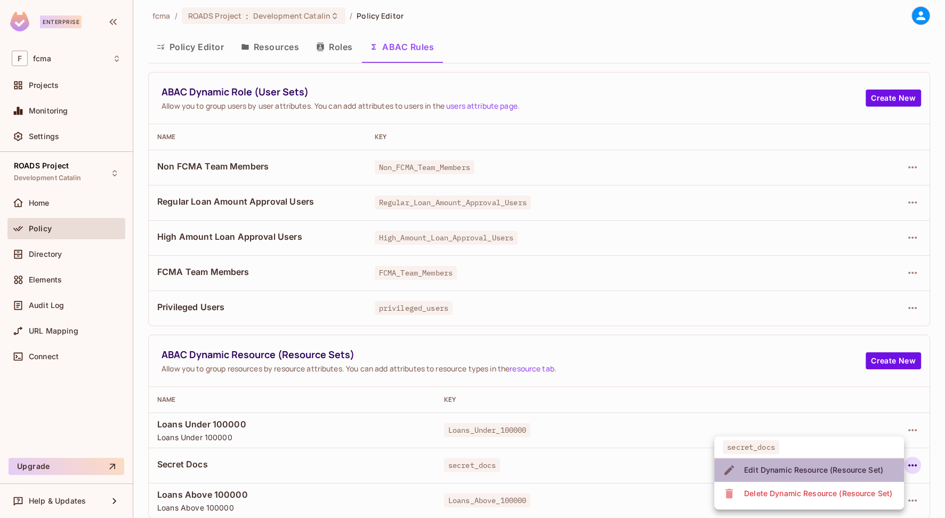
click at [827, 468] on div "Edit Dynamic Resource (Resource Set)" at bounding box center [813, 470] width 139 height 11
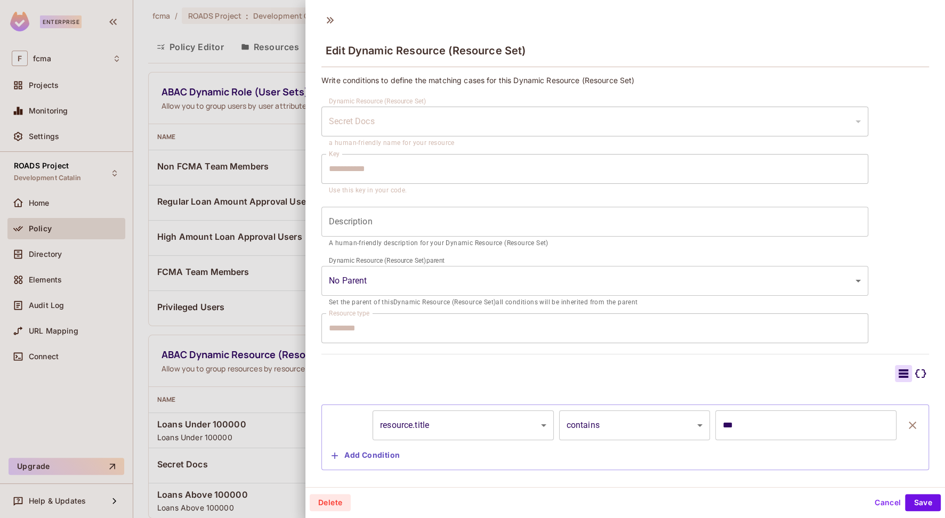
click at [915, 373] on icon at bounding box center [920, 373] width 11 height 9
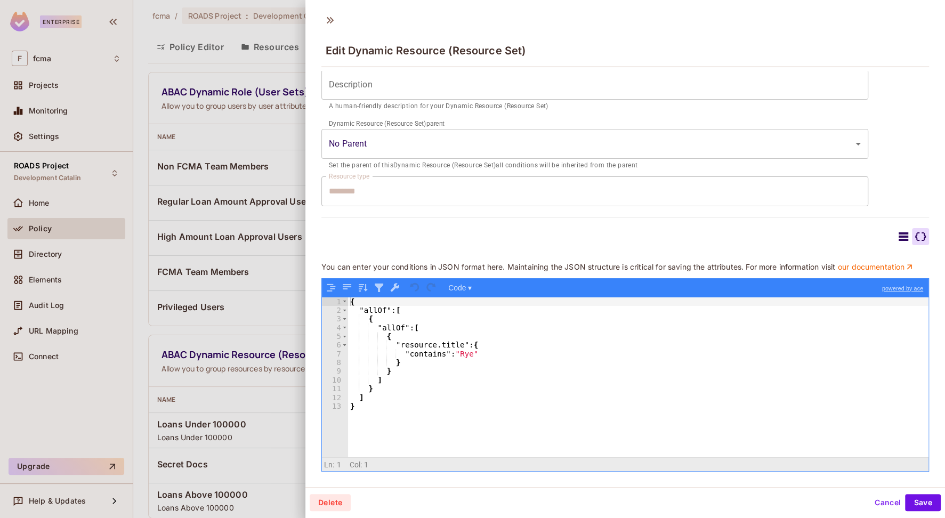
scroll to position [144, 0]
click at [879, 504] on button "Cancel" at bounding box center [887, 502] width 35 height 17
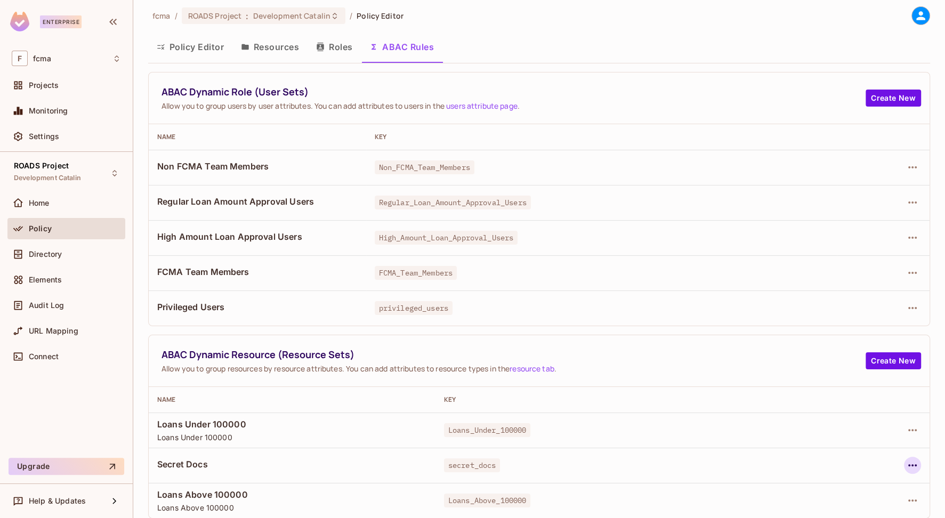
click at [907, 464] on icon "button" at bounding box center [912, 465] width 13 height 13
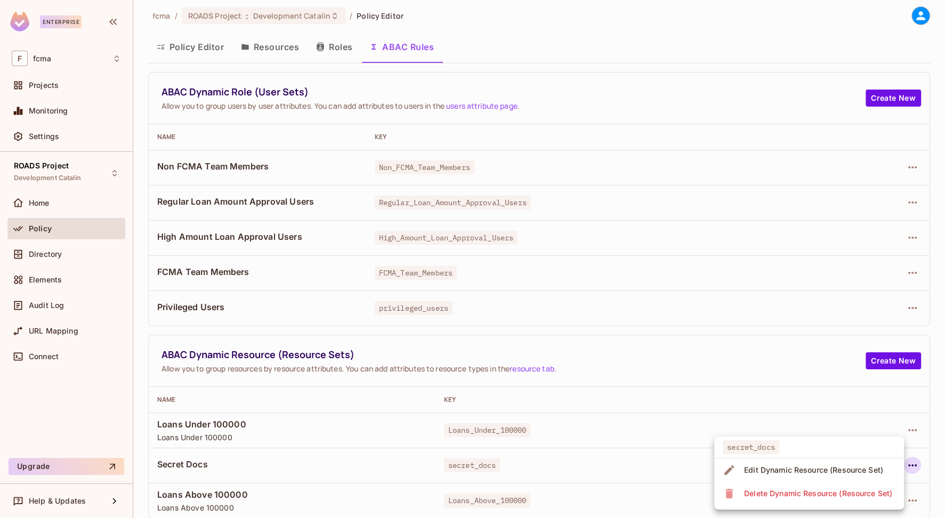
click at [812, 468] on div "Edit Dynamic Resource (Resource Set)" at bounding box center [813, 470] width 139 height 11
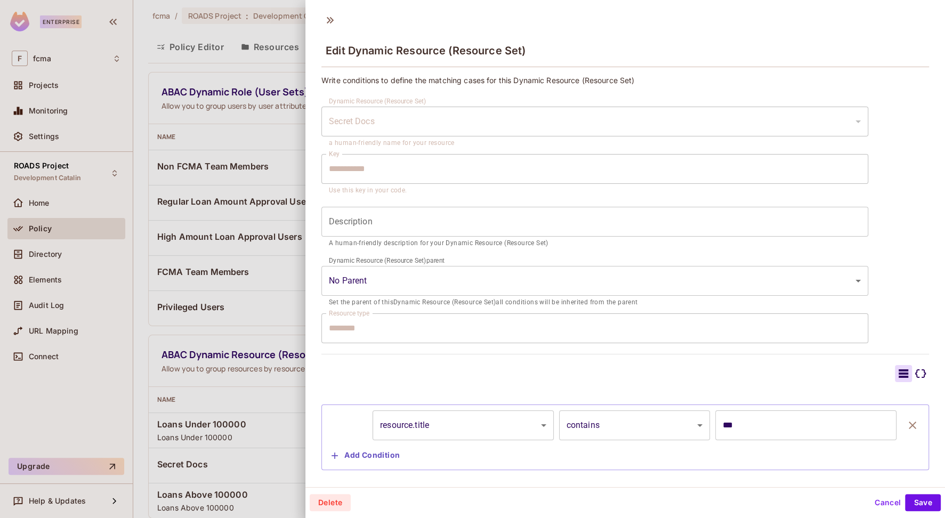
click at [878, 502] on button "Cancel" at bounding box center [887, 502] width 35 height 17
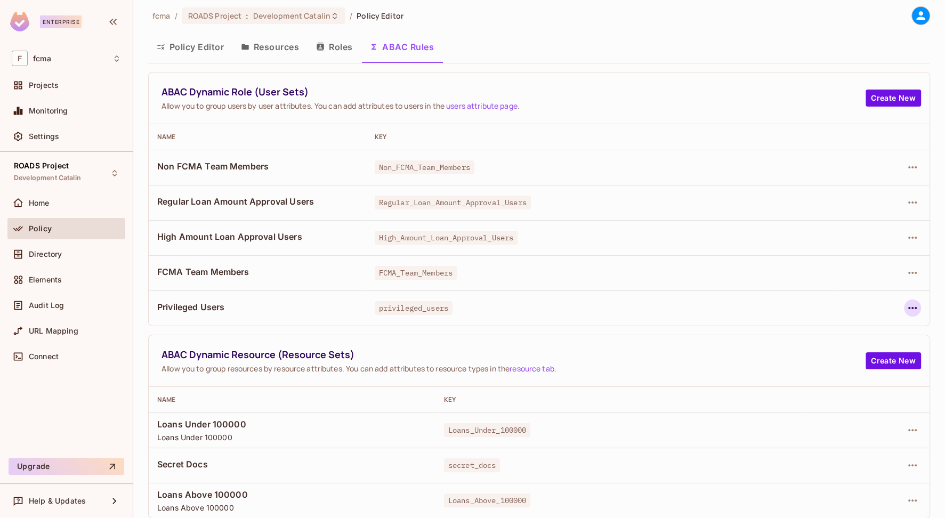
click at [908, 308] on icon "button" at bounding box center [912, 308] width 9 height 2
click at [810, 330] on div "Edit Dynamic Role (User Set)" at bounding box center [832, 332] width 104 height 11
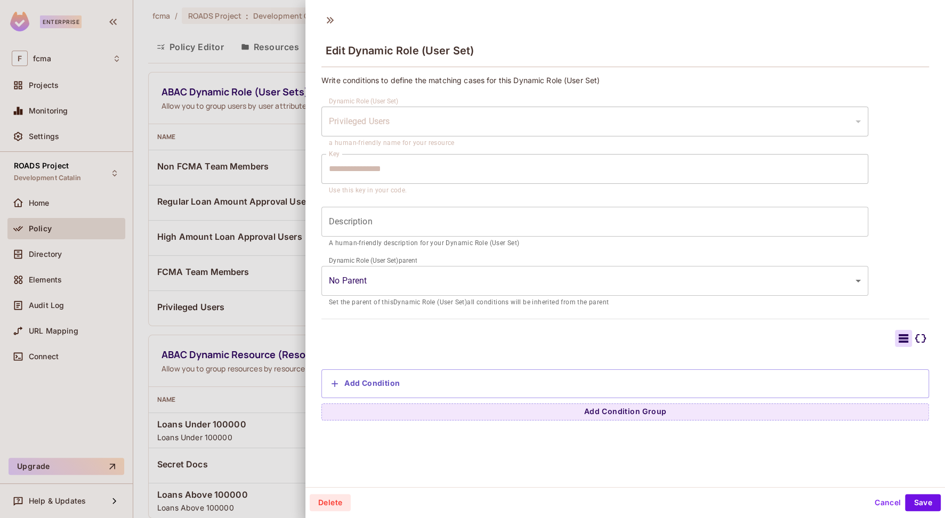
scroll to position [1, 0]
click at [883, 500] on button "Cancel" at bounding box center [887, 501] width 35 height 17
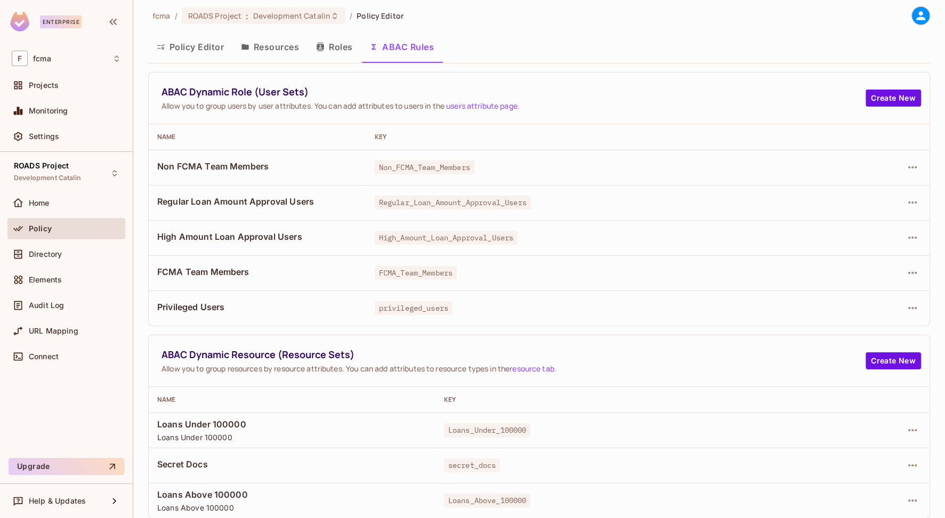
click at [529, 23] on div "fcma / ROADS Project : Development Catalin / Policy Editor" at bounding box center [539, 15] width 782 height 19
click at [910, 305] on icon "button" at bounding box center [912, 308] width 13 height 13
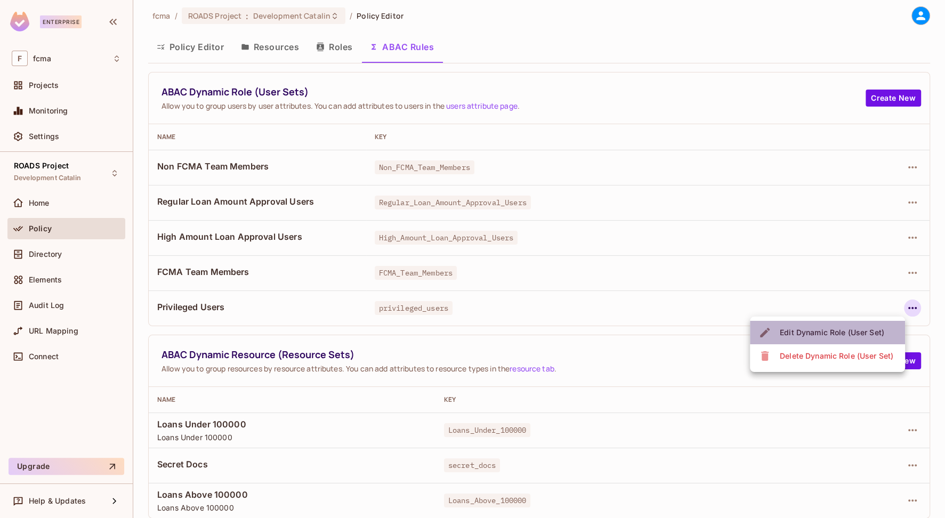
click at [836, 330] on div "Edit Dynamic Role (User Set)" at bounding box center [832, 332] width 104 height 11
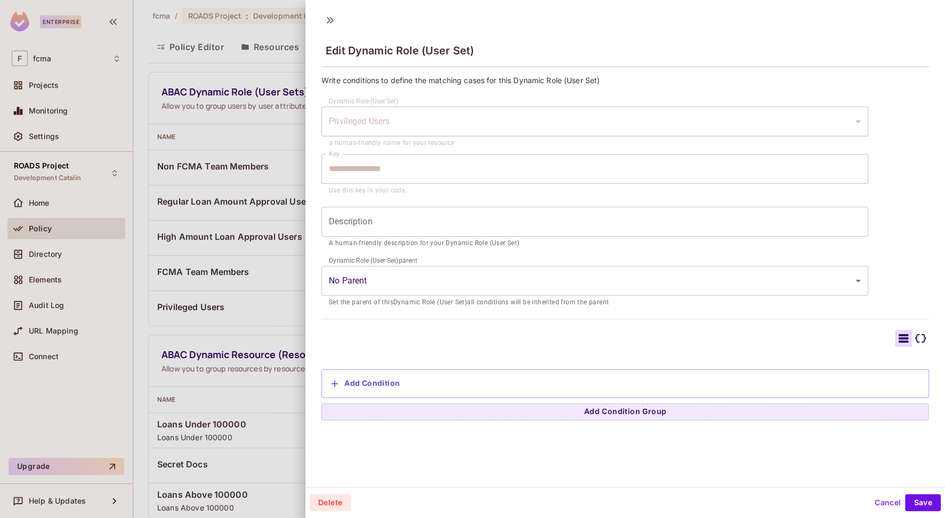
click at [914, 336] on icon at bounding box center [920, 338] width 13 height 13
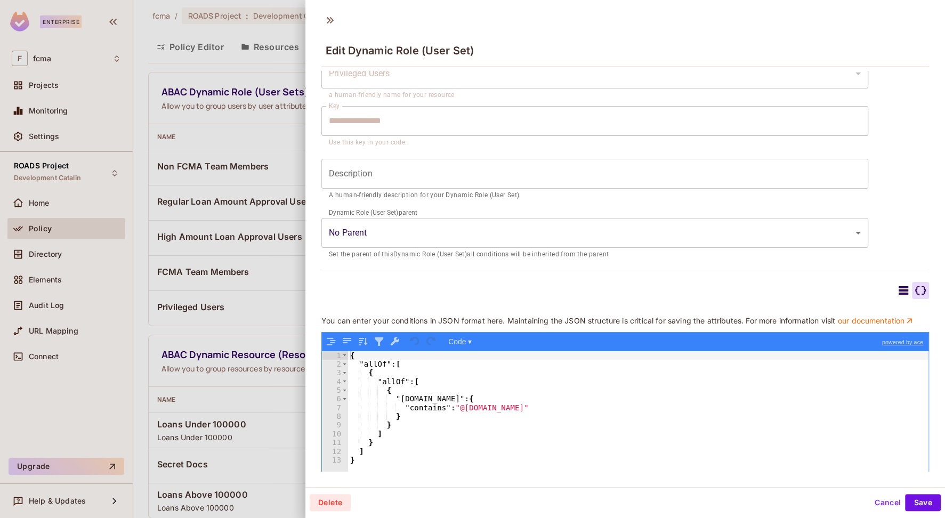
scroll to position [96, 0]
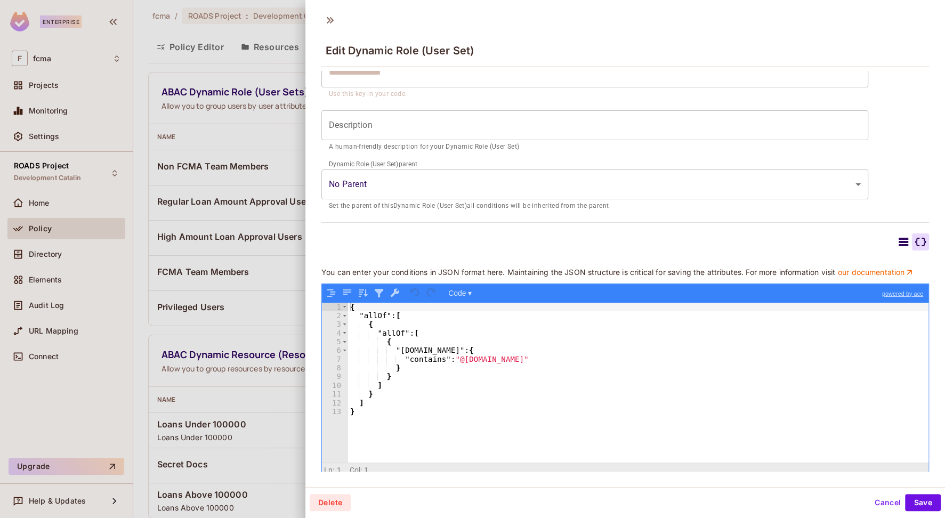
click at [876, 500] on button "Cancel" at bounding box center [887, 502] width 35 height 17
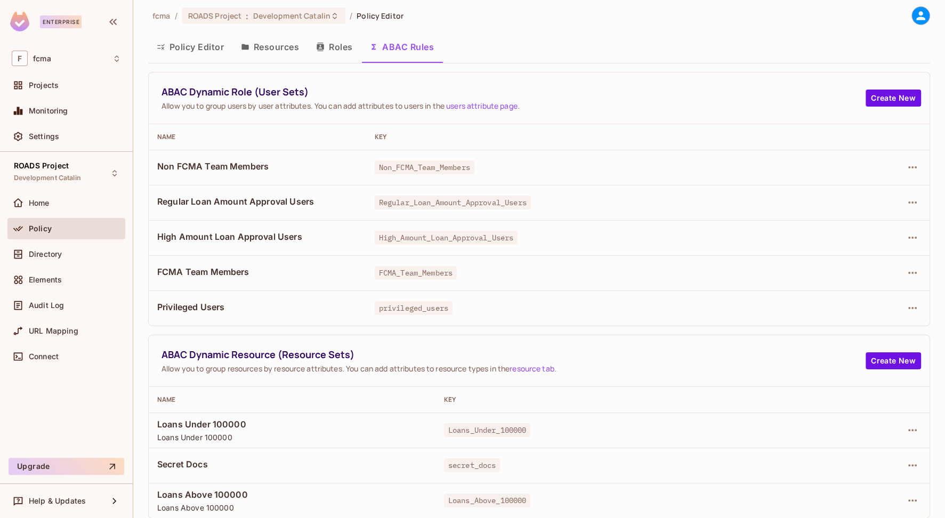
click at [336, 45] on button "Roles" at bounding box center [334, 47] width 53 height 27
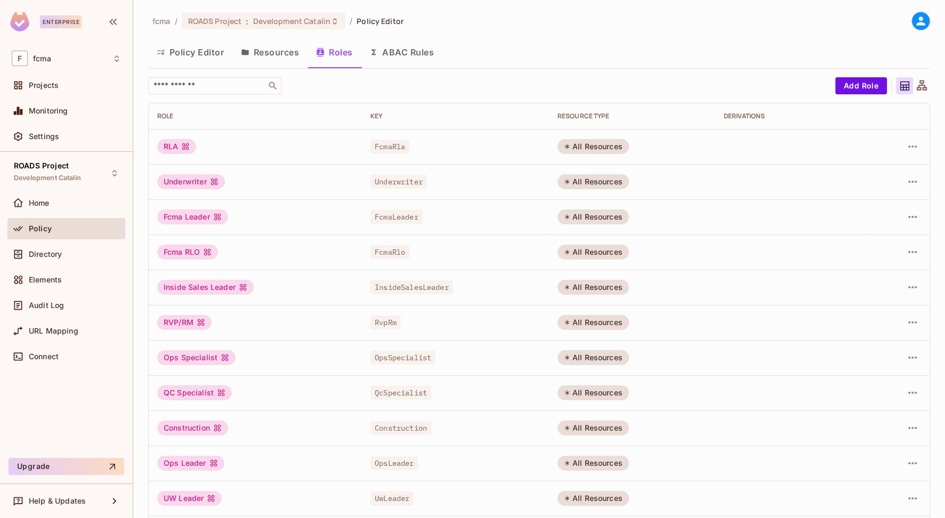
click at [404, 53] on button "ABAC Rules" at bounding box center [402, 52] width 82 height 27
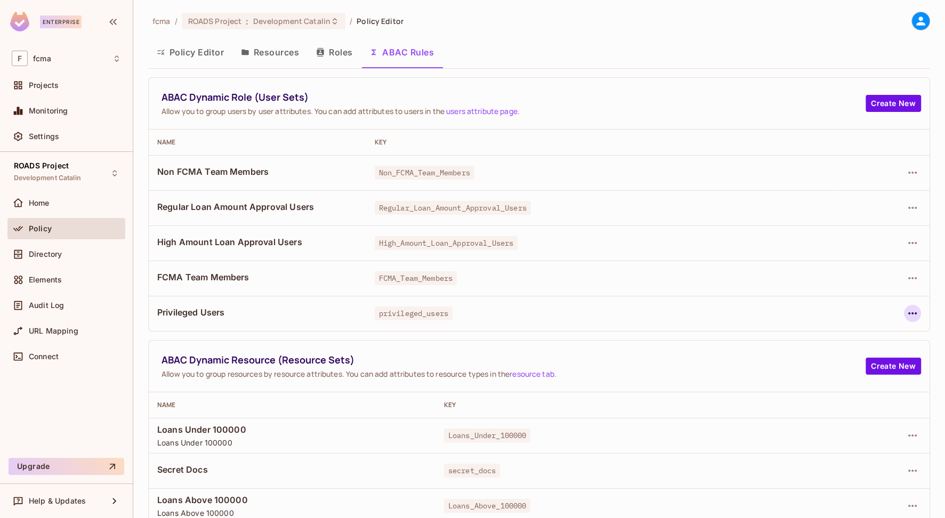
click at [911, 310] on icon "button" at bounding box center [912, 313] width 13 height 13
click at [826, 336] on div "Edit Dynamic Role (User Set)" at bounding box center [832, 338] width 104 height 11
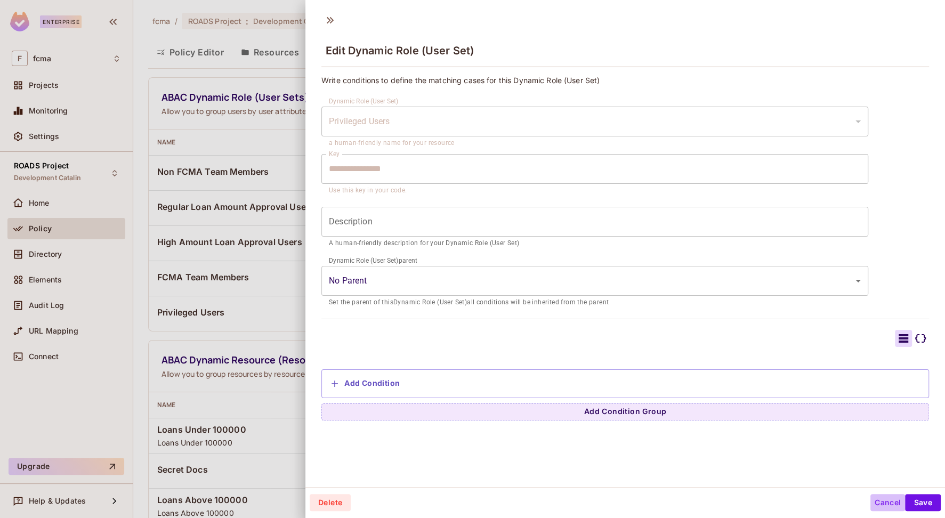
click at [881, 501] on button "Cancel" at bounding box center [887, 502] width 35 height 17
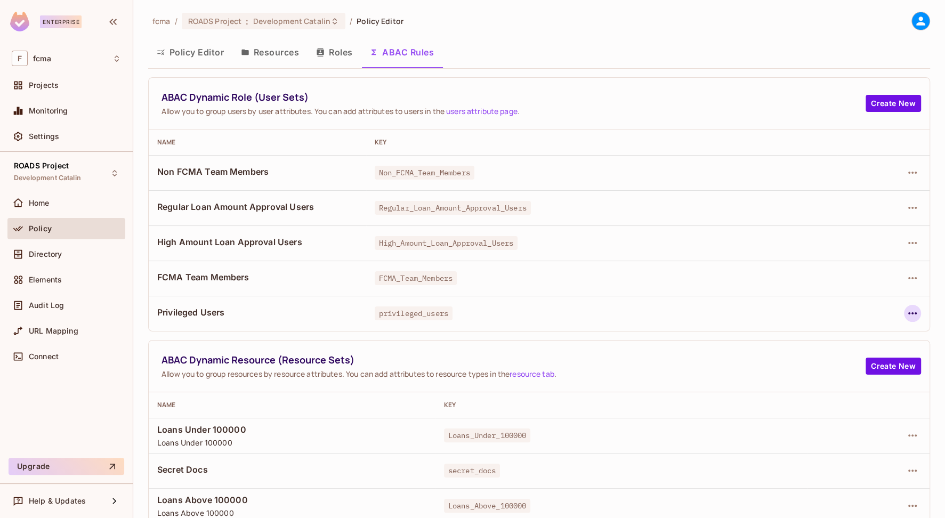
click at [906, 314] on icon "button" at bounding box center [912, 313] width 13 height 13
click at [840, 338] on div "Edit Dynamic Role (User Set)" at bounding box center [832, 338] width 104 height 11
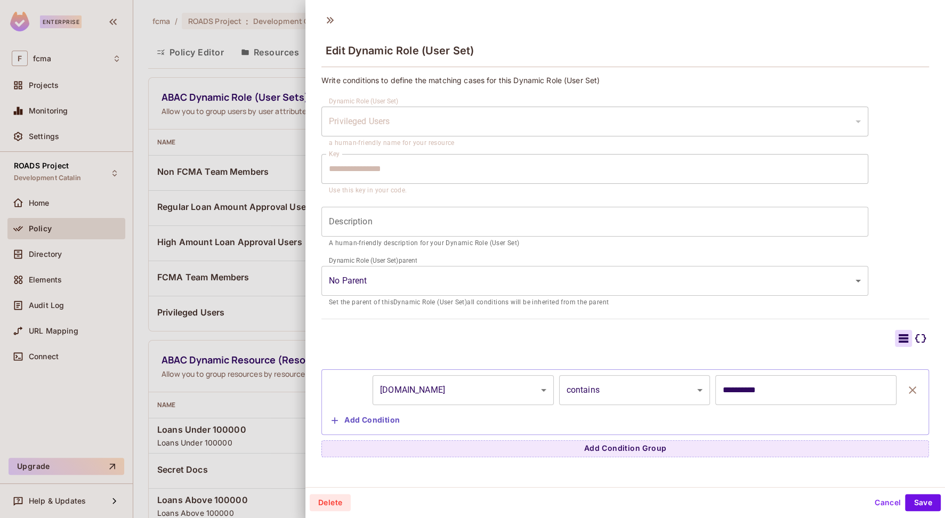
click at [879, 502] on button "Cancel" at bounding box center [887, 502] width 35 height 17
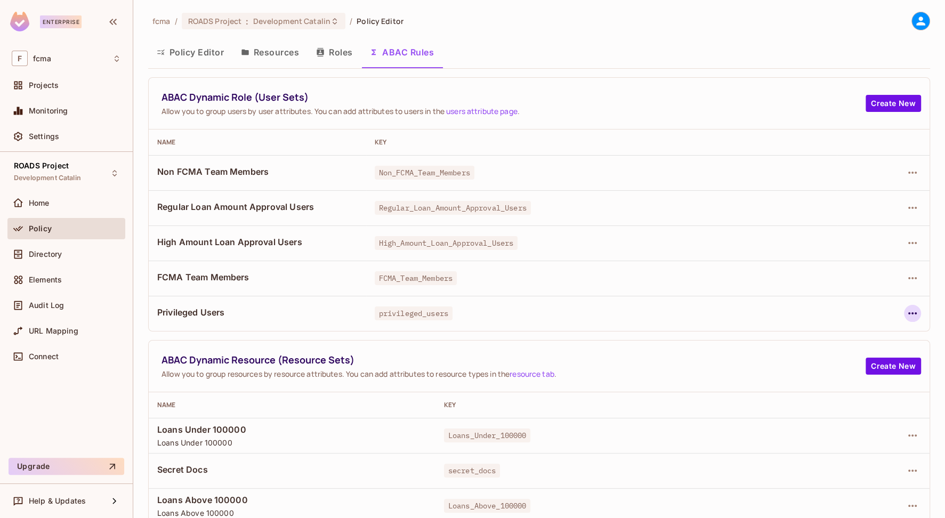
click at [908, 313] on icon "button" at bounding box center [912, 313] width 9 height 2
click at [842, 339] on div "Edit Dynamic Role (User Set)" at bounding box center [832, 338] width 104 height 11
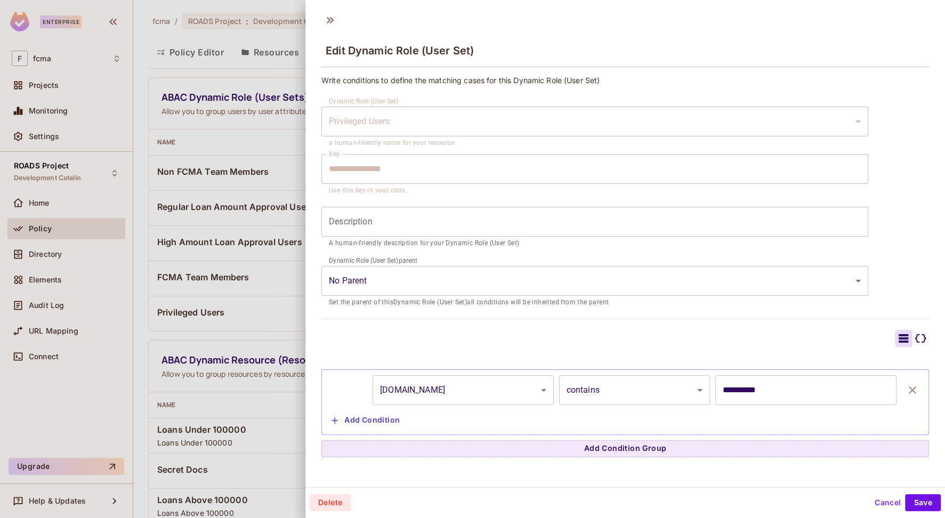
click at [915, 341] on icon at bounding box center [920, 338] width 11 height 9
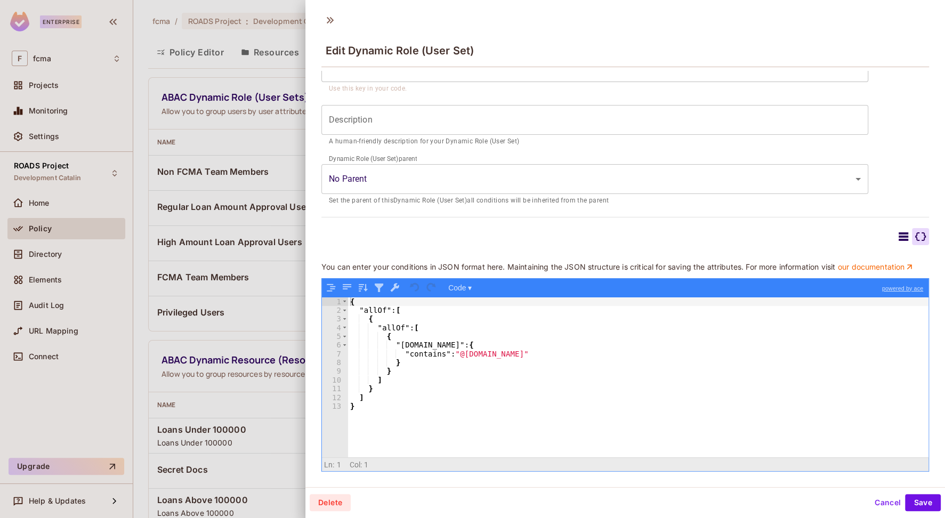
scroll to position [110, 0]
click at [877, 503] on button "Cancel" at bounding box center [887, 502] width 35 height 17
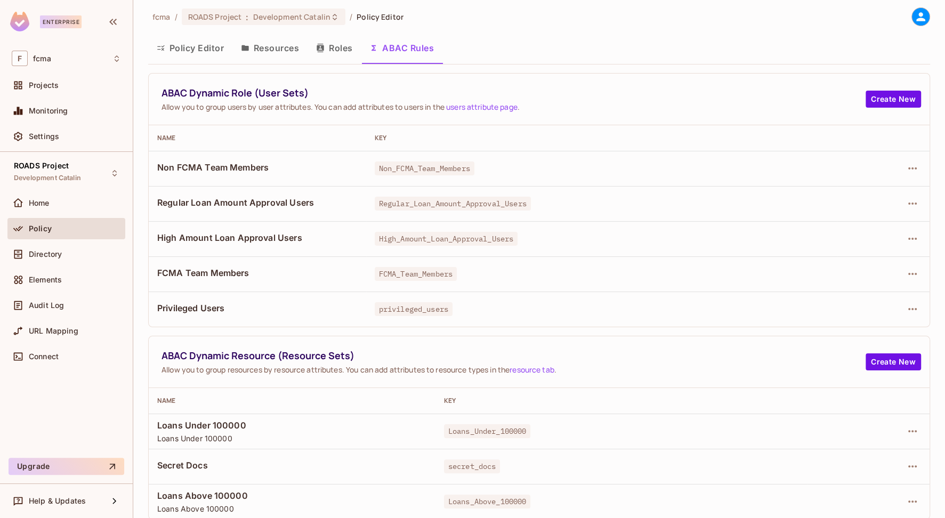
scroll to position [5, 0]
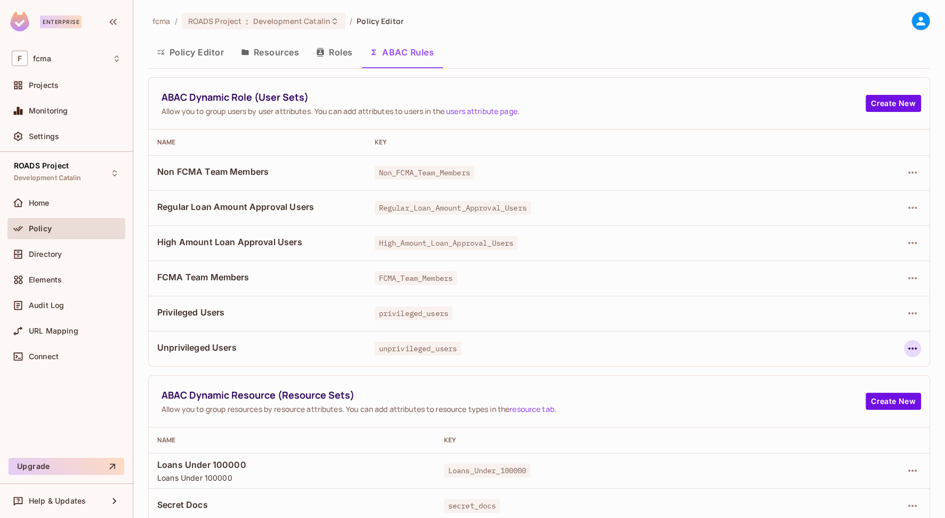
click at [906, 347] on icon "button" at bounding box center [912, 348] width 13 height 13
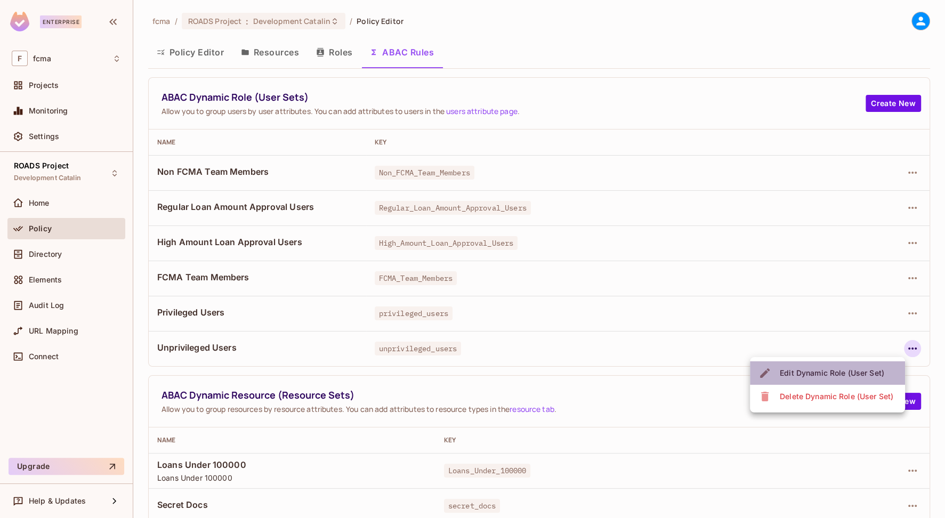
click at [829, 371] on div "Edit Dynamic Role (User Set)" at bounding box center [832, 373] width 104 height 11
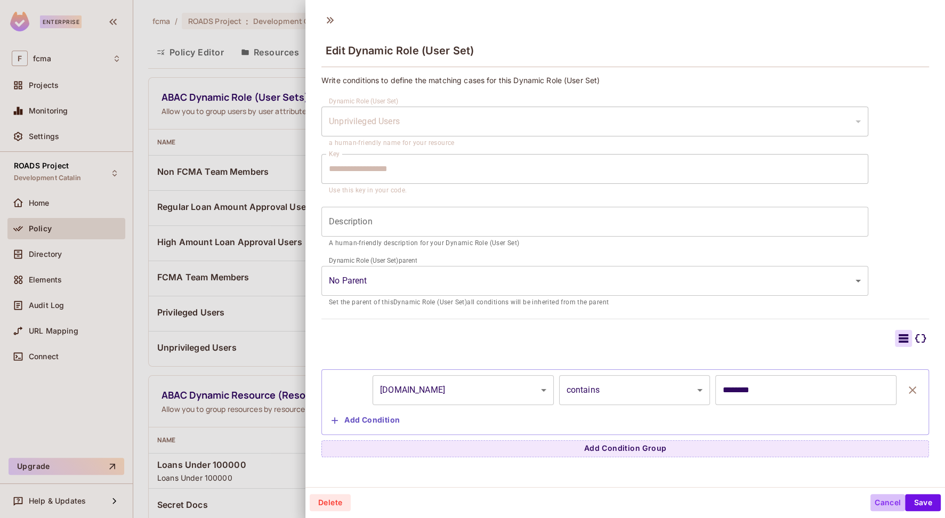
click at [878, 501] on button "Cancel" at bounding box center [887, 502] width 35 height 17
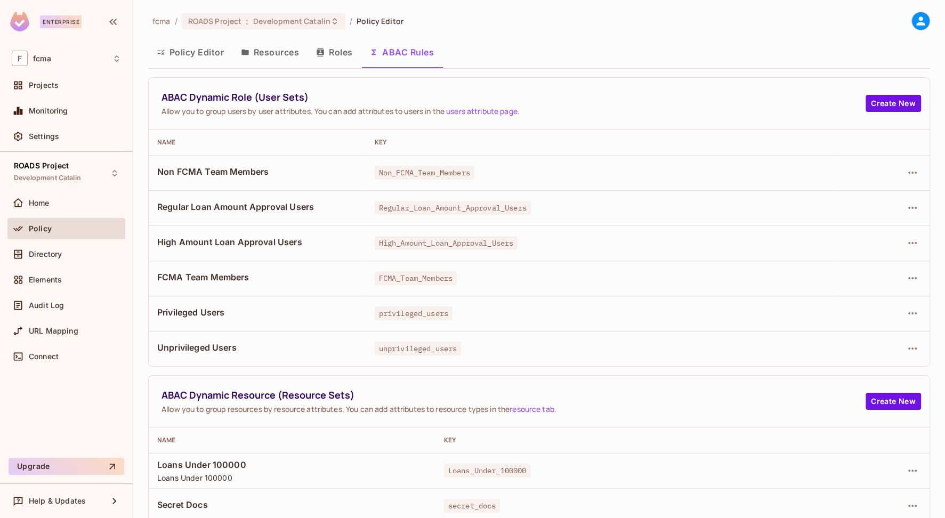
scroll to position [76, 0]
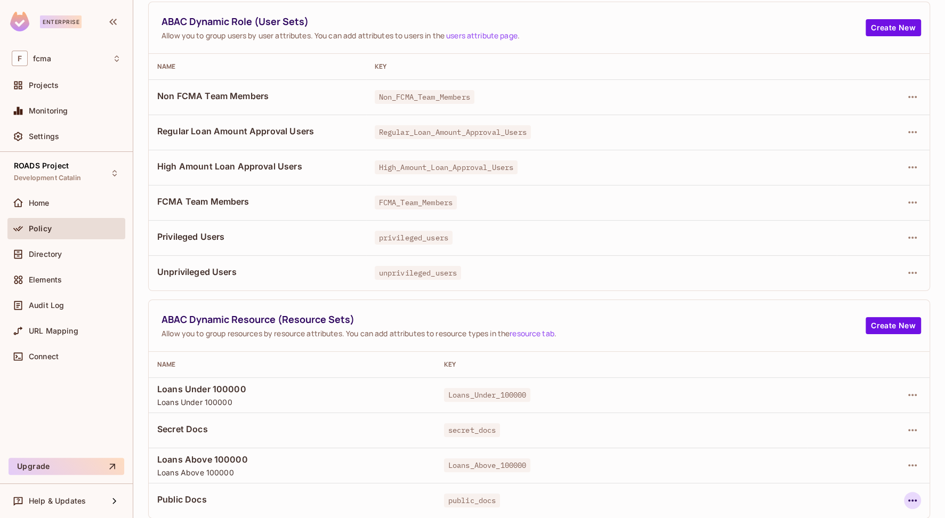
click at [908, 499] on icon "button" at bounding box center [912, 500] width 9 height 2
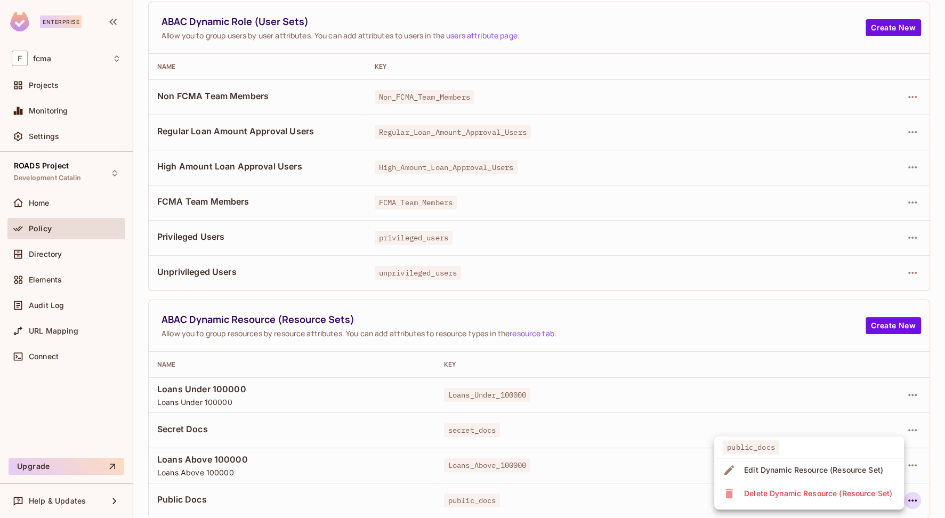
click at [810, 468] on div "Edit Dynamic Resource (Resource Set)" at bounding box center [813, 470] width 139 height 11
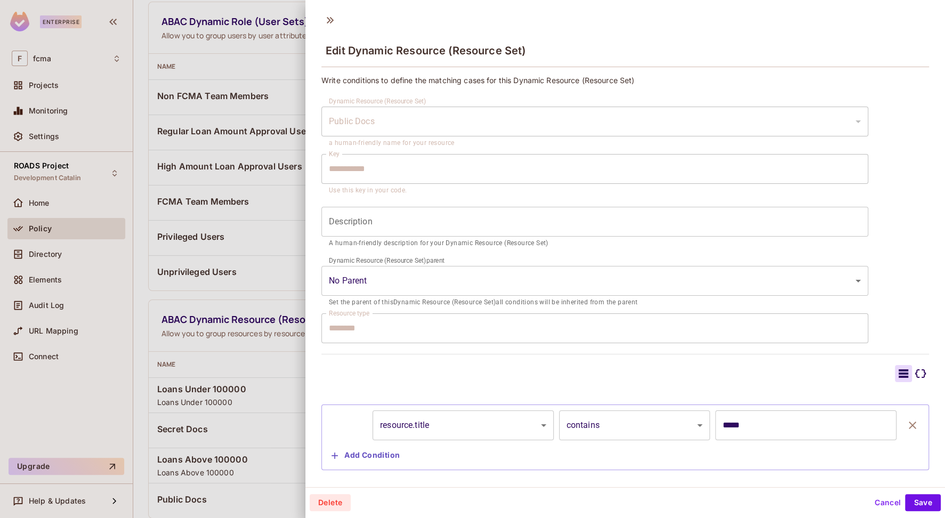
click at [881, 504] on button "Cancel" at bounding box center [887, 502] width 35 height 17
